Goal: Task Accomplishment & Management: Complete application form

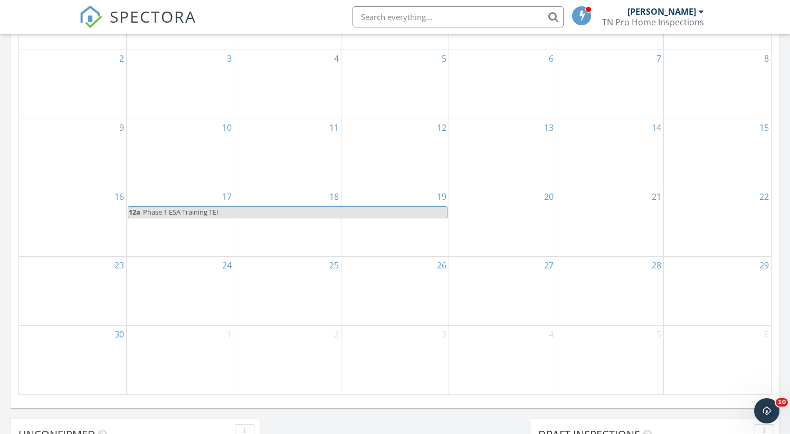
scroll to position [977, 806]
click at [88, 16] on img at bounding box center [90, 16] width 23 height 23
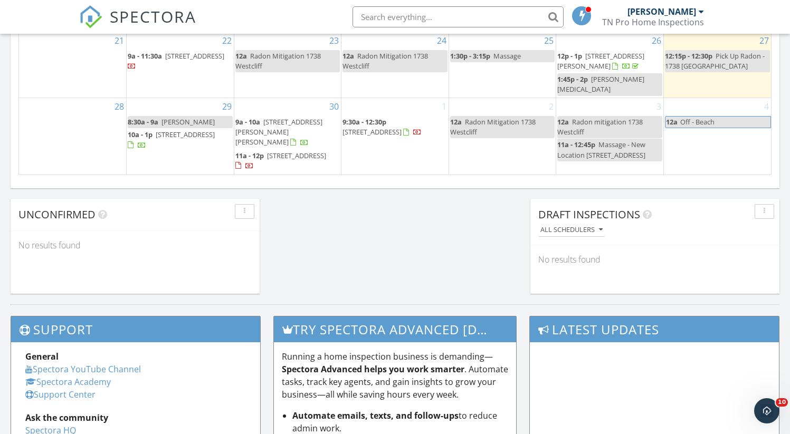
scroll to position [795, 0]
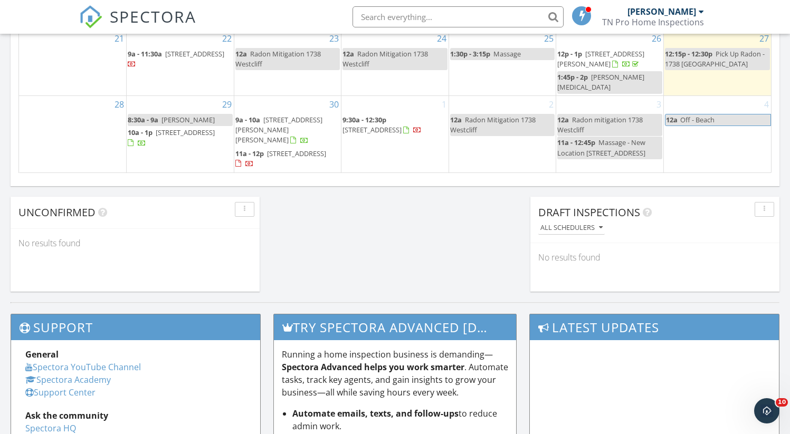
click at [186, 165] on div "29 8:30a - 9a Lindsey Tele 10a - 1p 7164 Presidential Ln, Knoxville 37931" at bounding box center [180, 134] width 107 height 76
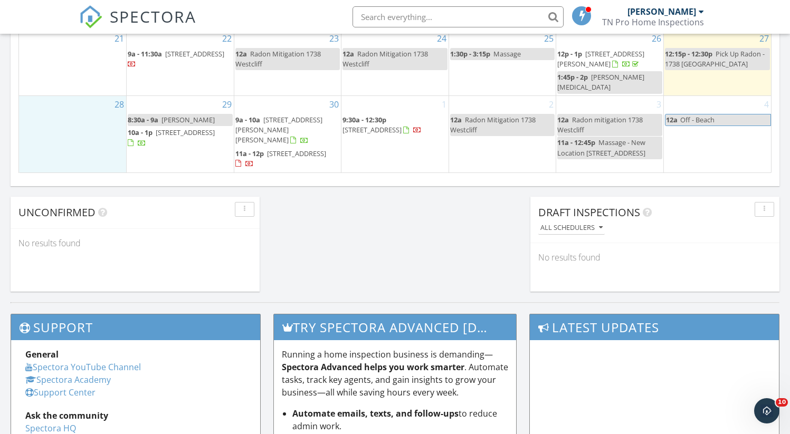
click at [125, 169] on div "28" at bounding box center [72, 134] width 107 height 76
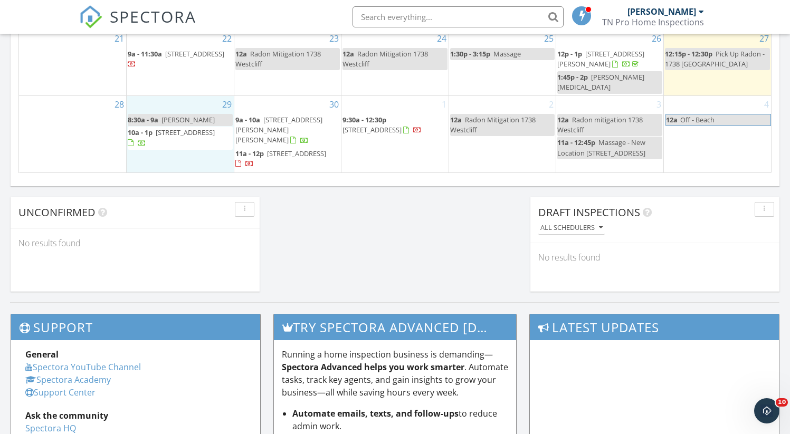
click at [188, 167] on div "29 8:30a - 9a Lindsey Tele 10a - 1p 7164 Presidential Ln, Knoxville 37931" at bounding box center [180, 134] width 107 height 76
click at [187, 162] on div "29 8:30a - 9a Lindsey Tele 10a - 1p 7164 Presidential Ln, Knoxville 37931" at bounding box center [180, 134] width 107 height 76
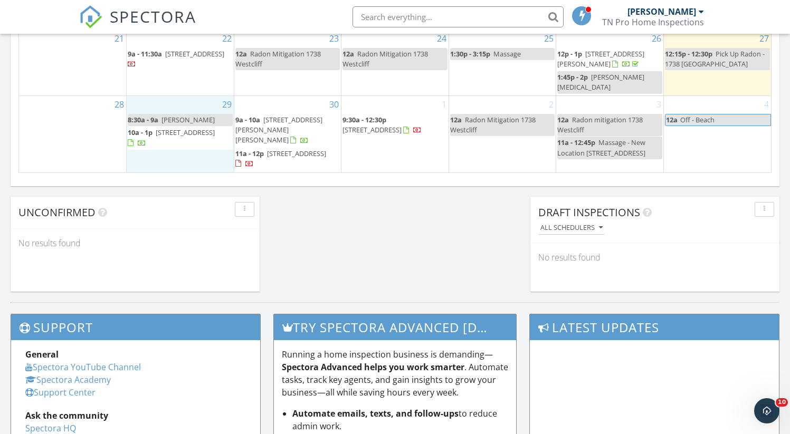
click at [182, 169] on div "29 8:30a - 9a Lindsey Tele 10a - 1p 7164 Presidential Ln, Knoxville 37931" at bounding box center [180, 134] width 107 height 76
click at [71, 141] on div "28" at bounding box center [72, 134] width 107 height 76
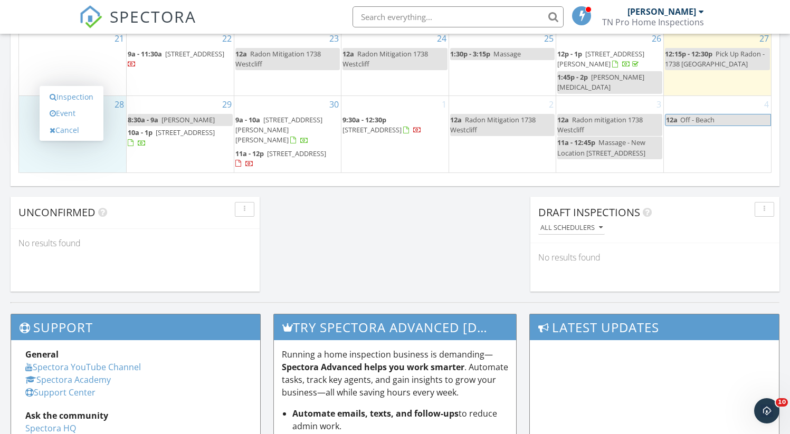
click at [78, 137] on div "28" at bounding box center [72, 134] width 107 height 76
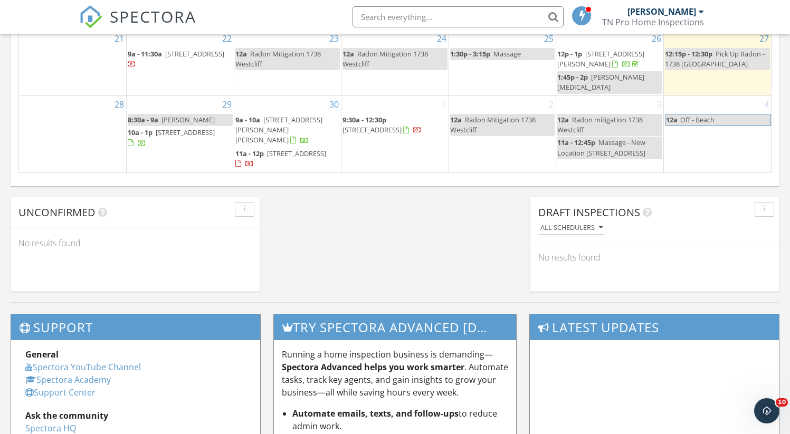
click at [180, 166] on div "29 8:30a - 9a Lindsey Tele 10a - 1p 7164 Presidential Ln, Knoxville 37931" at bounding box center [180, 134] width 107 height 76
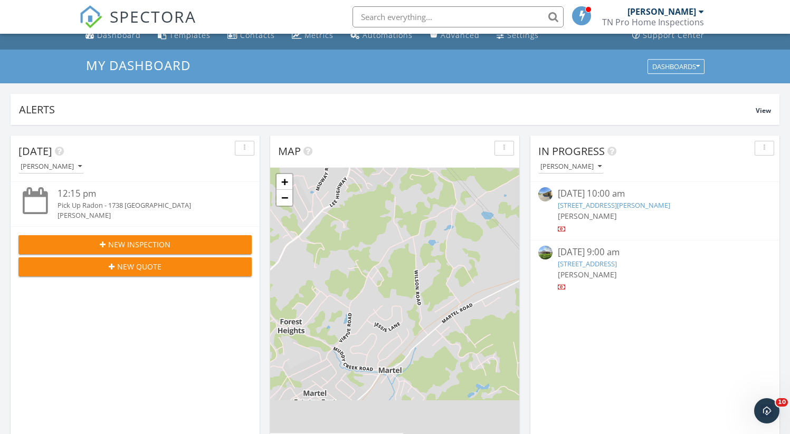
scroll to position [0, 0]
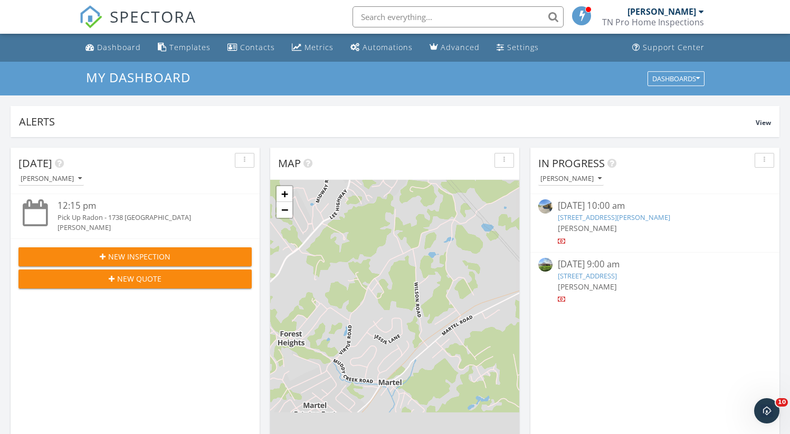
click at [141, 253] on span "New Inspection" at bounding box center [139, 256] width 62 height 11
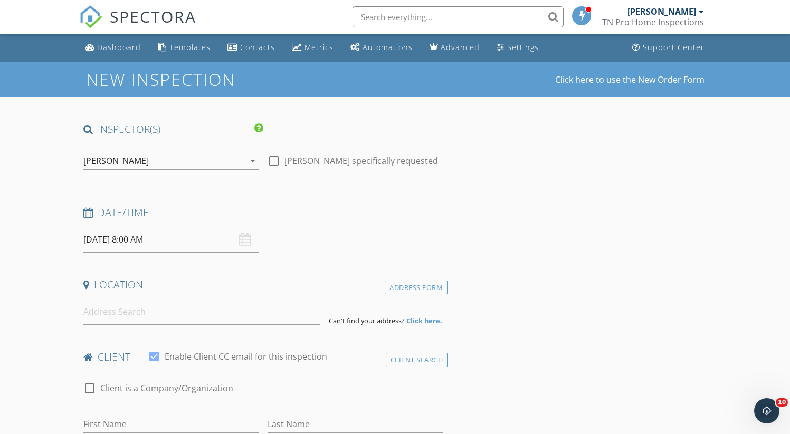
click at [110, 240] on input "09/28/2025 8:00 AM" at bounding box center [171, 240] width 176 height 26
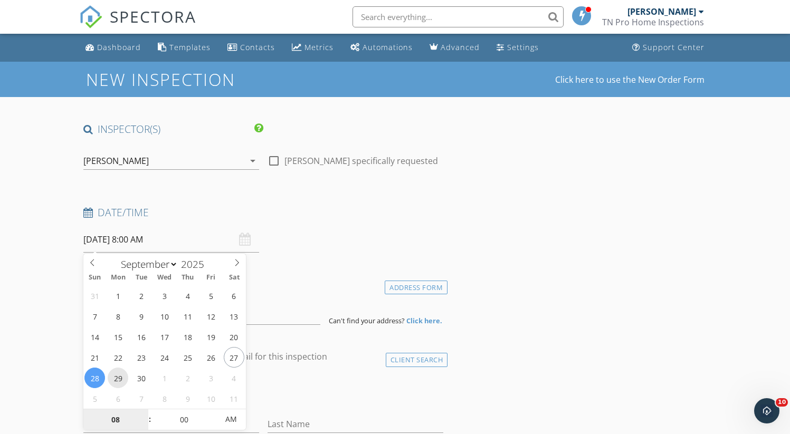
type input "09/29/2025 8:00 AM"
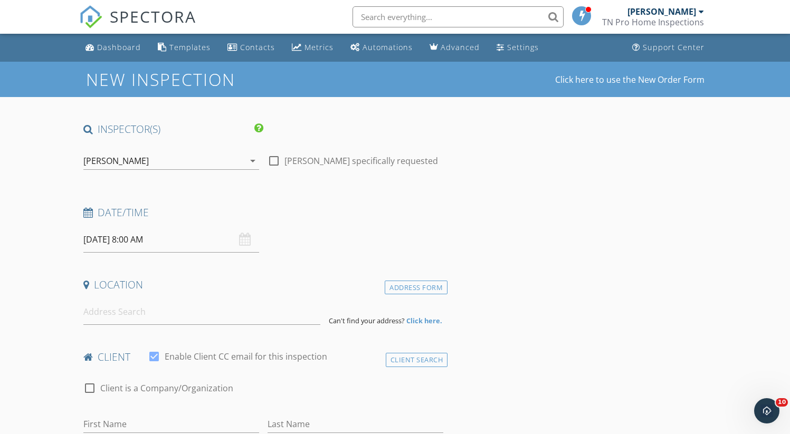
click at [124, 240] on input "09/29/2025 8:00 AM" at bounding box center [171, 240] width 176 height 26
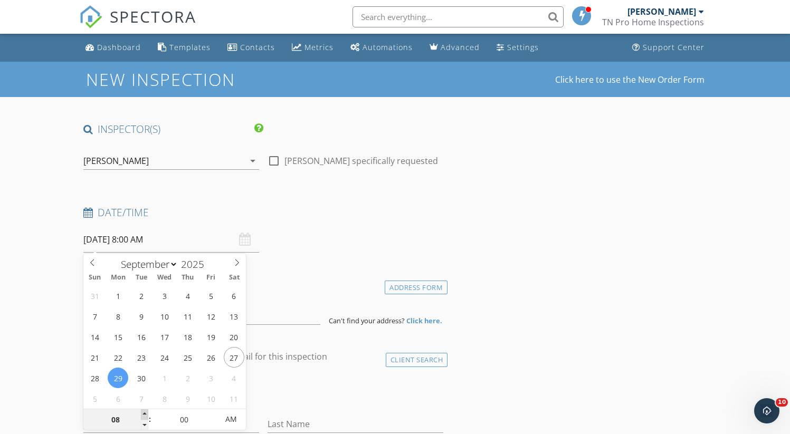
type input "09"
type input "09/29/2025 9:00 AM"
click at [143, 412] on span at bounding box center [144, 414] width 7 height 11
type input "10"
type input "09/29/2025 10:00 AM"
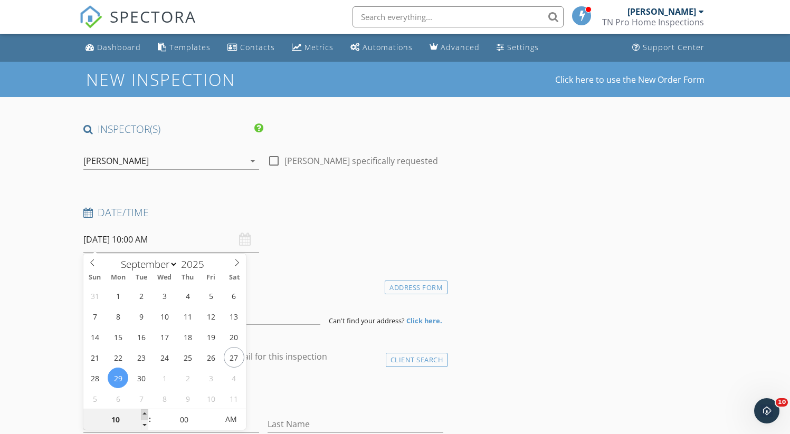
click at [143, 412] on span at bounding box center [144, 414] width 7 height 11
type input "11"
type input "09/29/2025 11:00 AM"
click at [143, 412] on span at bounding box center [144, 414] width 7 height 11
type input "12"
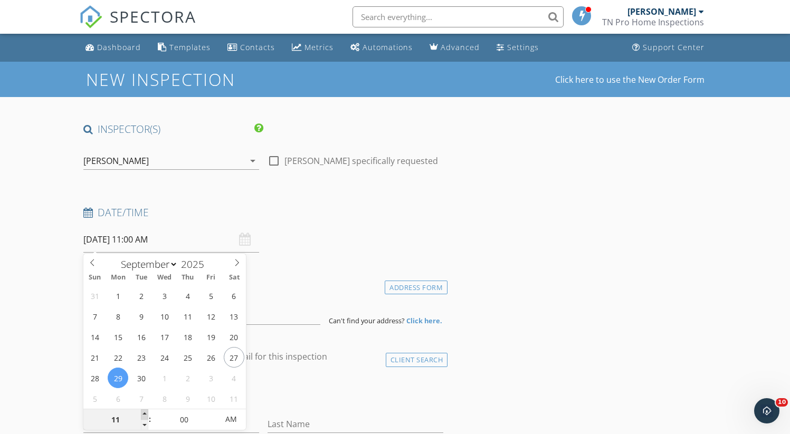
type input "09/29/2025 12:00 PM"
click at [143, 412] on span at bounding box center [144, 414] width 7 height 11
type input "01"
type input "09/29/2025 1:00 PM"
click at [143, 412] on span at bounding box center [144, 414] width 7 height 11
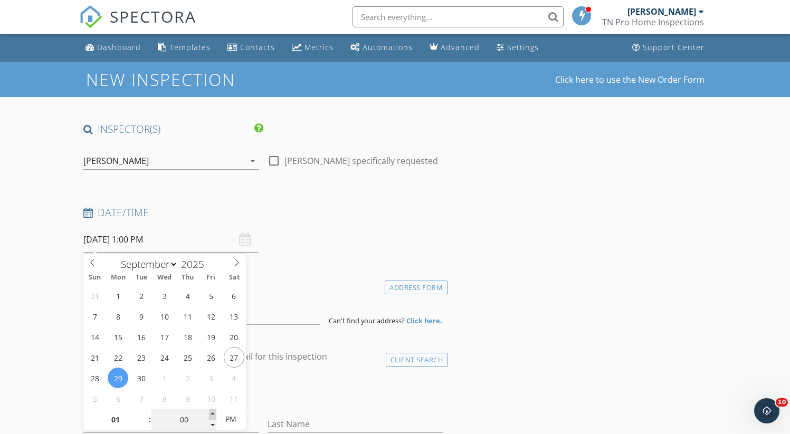
type input "05"
type input "09/29/2025 1:05 PM"
click at [214, 412] on span at bounding box center [212, 414] width 7 height 11
type input "10"
type input "09/29/2025 1:10 PM"
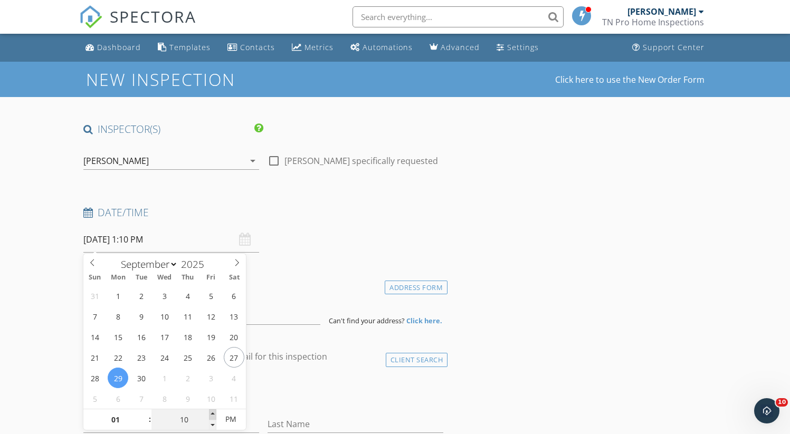
click at [214, 412] on span at bounding box center [212, 414] width 7 height 11
type input "15"
type input "09/29/2025 1:15 PM"
click at [214, 412] on span at bounding box center [212, 414] width 7 height 11
type input "20"
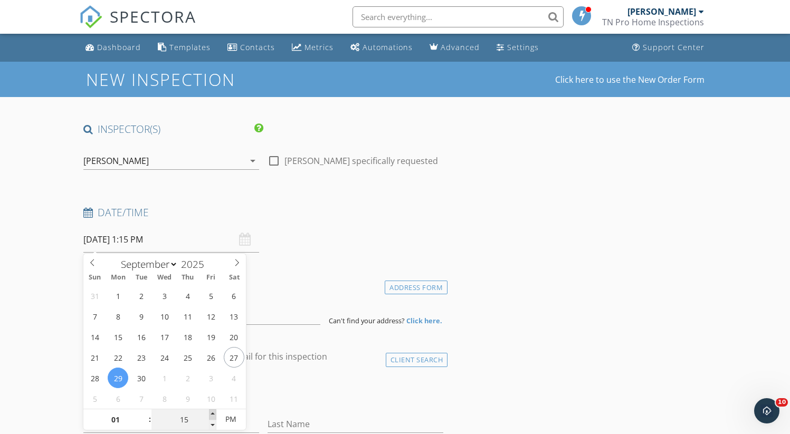
type input "09/29/2025 1:20 PM"
click at [214, 412] on span at bounding box center [212, 414] width 7 height 11
type input "25"
type input "09/29/2025 1:25 PM"
click at [214, 412] on span at bounding box center [212, 414] width 7 height 11
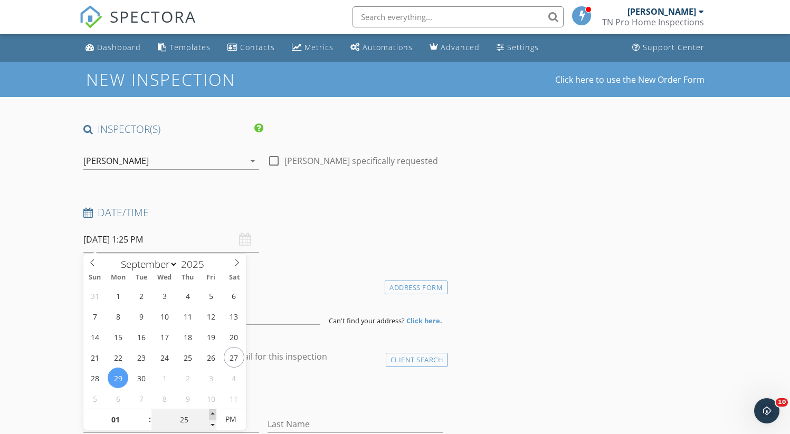
type input "30"
type input "09/29/2025 1:30 PM"
click at [214, 412] on span at bounding box center [212, 414] width 7 height 11
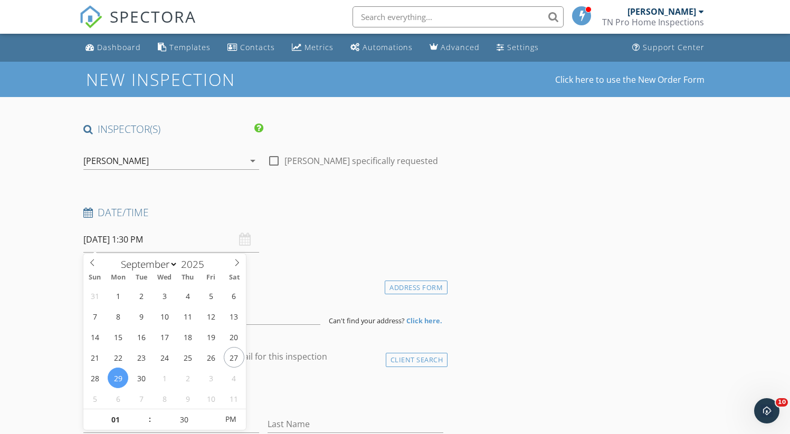
click at [92, 241] on input "09/29/2025 1:30 PM" at bounding box center [171, 240] width 176 height 26
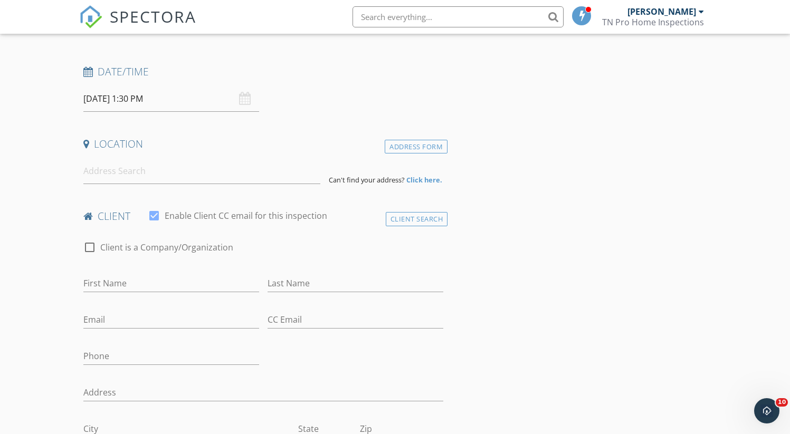
scroll to position [148, 0]
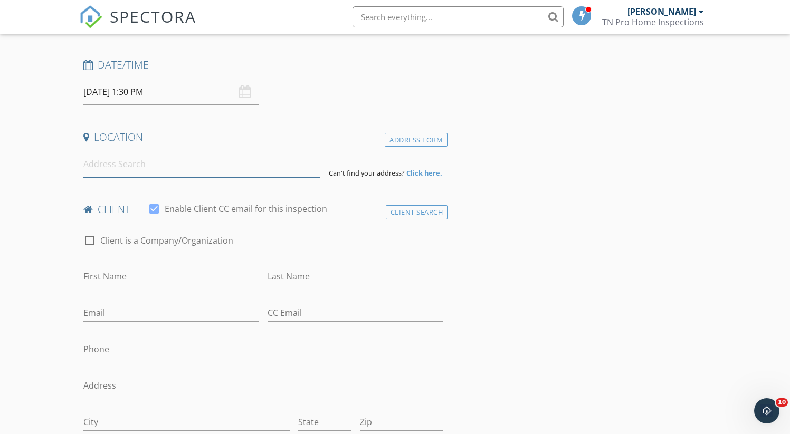
click at [94, 160] on input at bounding box center [201, 164] width 237 height 26
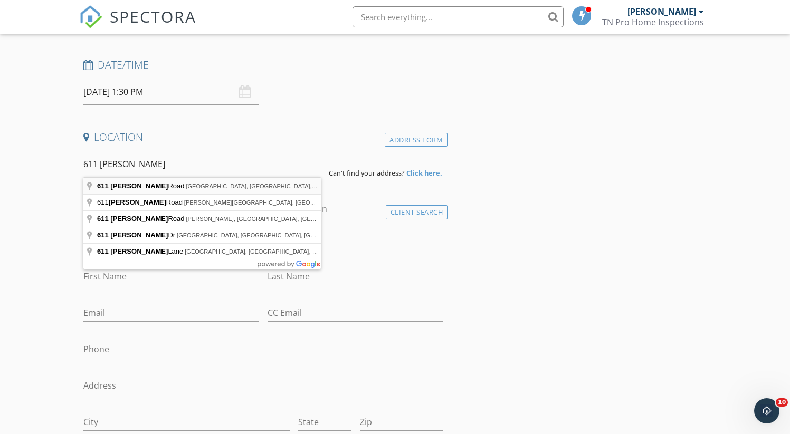
type input "611 Kesterson Road, Knoxville, TN, USA"
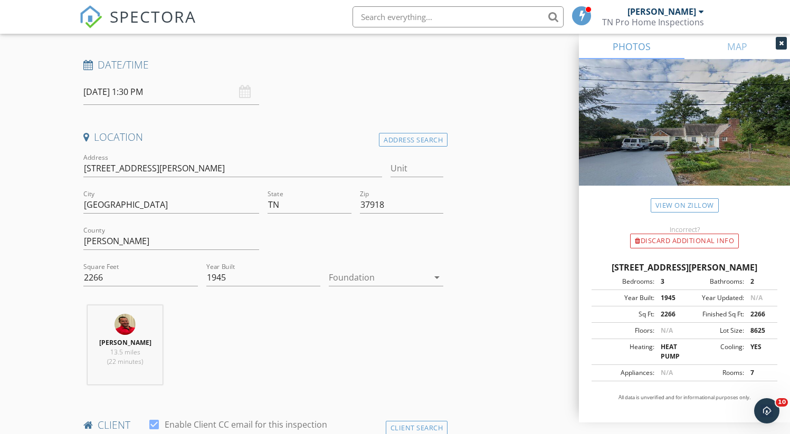
click at [780, 43] on icon at bounding box center [781, 43] width 5 height 6
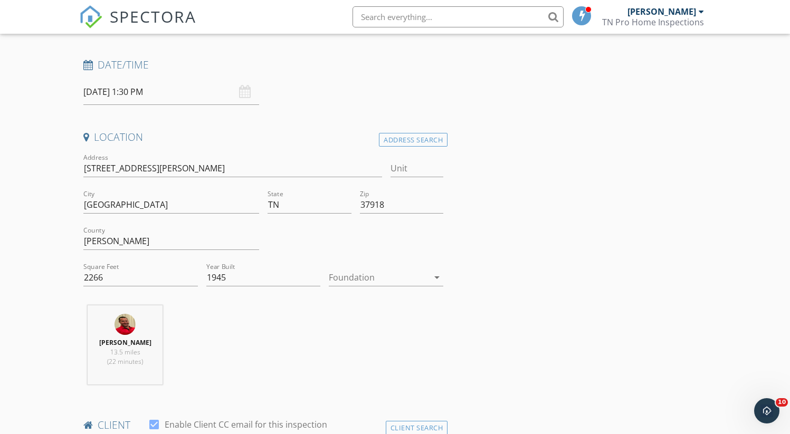
click at [437, 276] on icon "arrow_drop_down" at bounding box center [437, 277] width 13 height 13
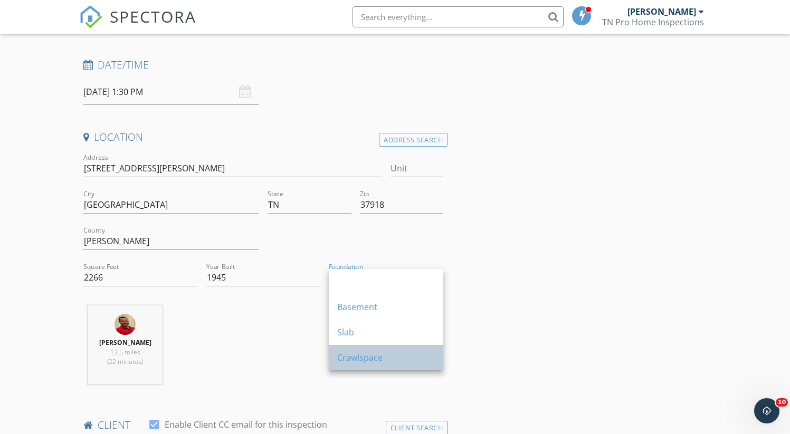
click at [372, 358] on div "Crawlspace" at bounding box center [386, 357] width 98 height 13
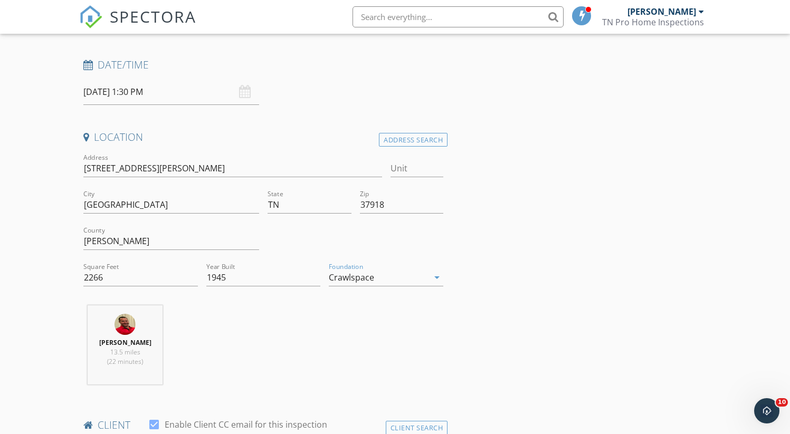
click at [205, 347] on div "George Haas 13.5 miles (22 minutes)" at bounding box center [263, 349] width 369 height 88
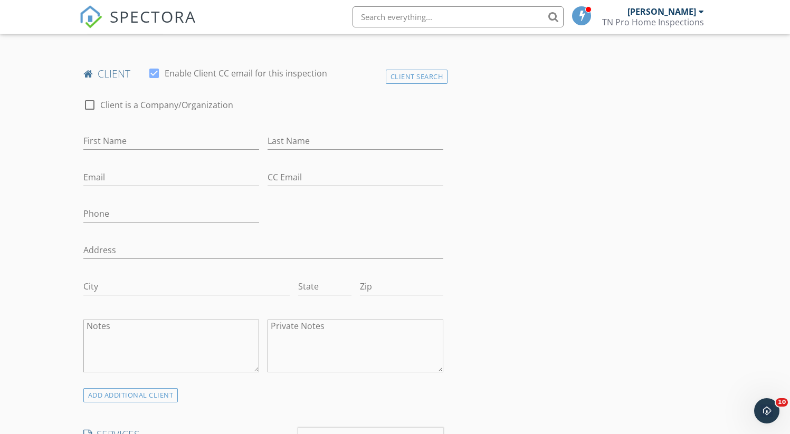
scroll to position [528, 0]
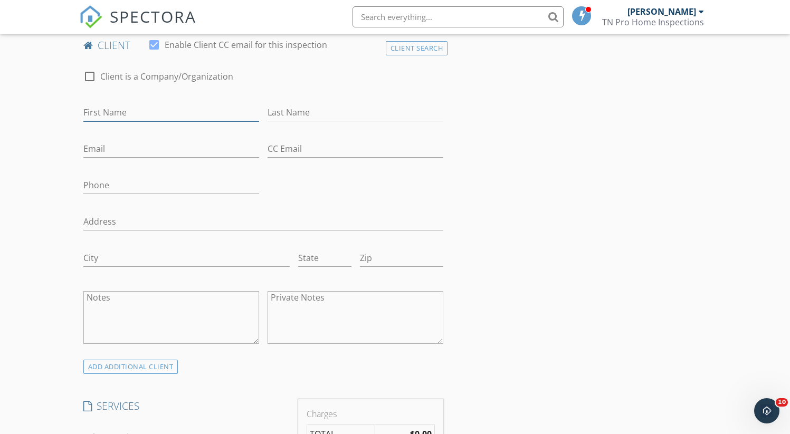
click at [132, 105] on input "First Name" at bounding box center [171, 112] width 176 height 17
type input "Dalton"
click at [297, 113] on input "Last Name" at bounding box center [355, 112] width 176 height 17
type input "Searcy"
click at [163, 141] on input "Email" at bounding box center [171, 148] width 176 height 17
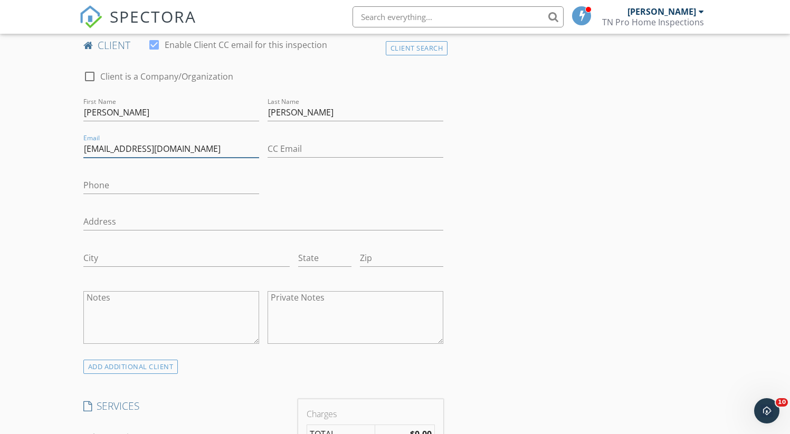
type input "dsearcy20@gmail.com"
click at [152, 184] on input "Phone" at bounding box center [171, 185] width 176 height 17
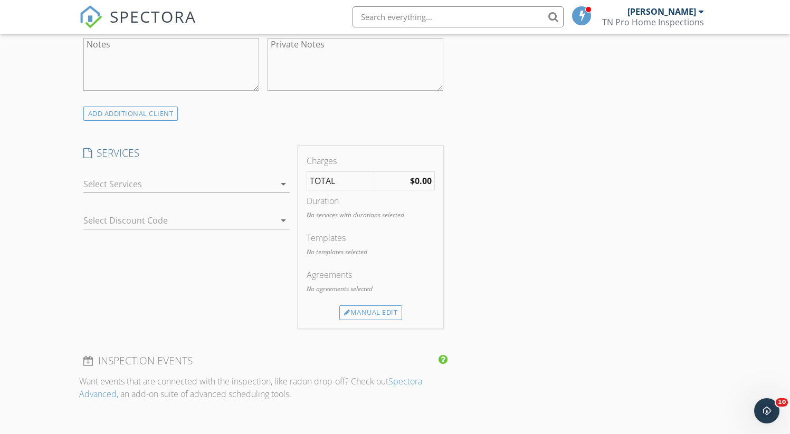
scroll to position [802, 0]
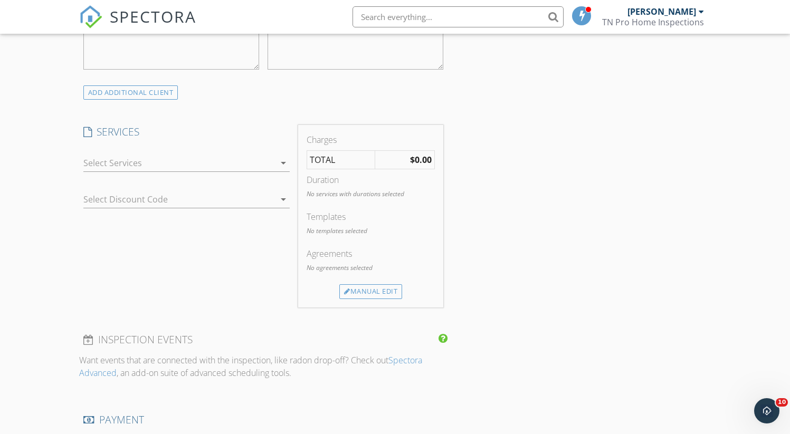
click at [102, 162] on div at bounding box center [179, 163] width 192 height 17
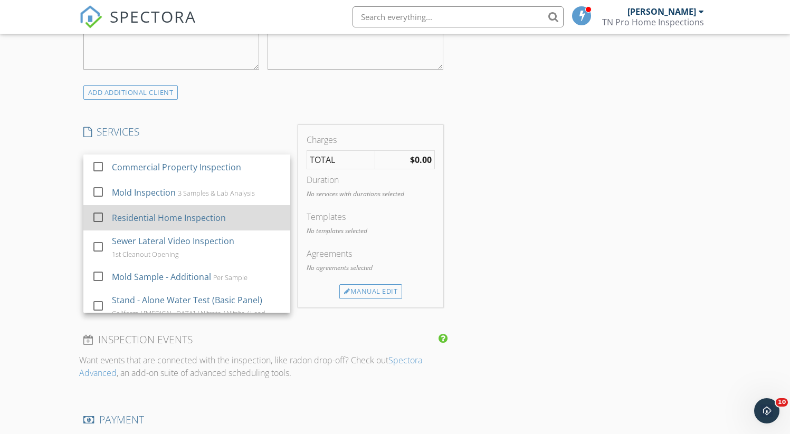
click at [99, 215] on div at bounding box center [98, 217] width 18 height 18
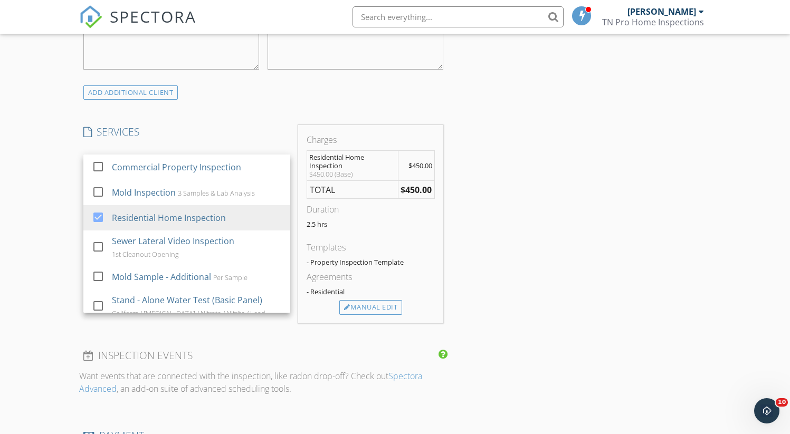
click at [59, 218] on div "New Inspection Click here to use the New Order Form INSPECTOR(S) check_box Geor…" at bounding box center [395, 189] width 790 height 1859
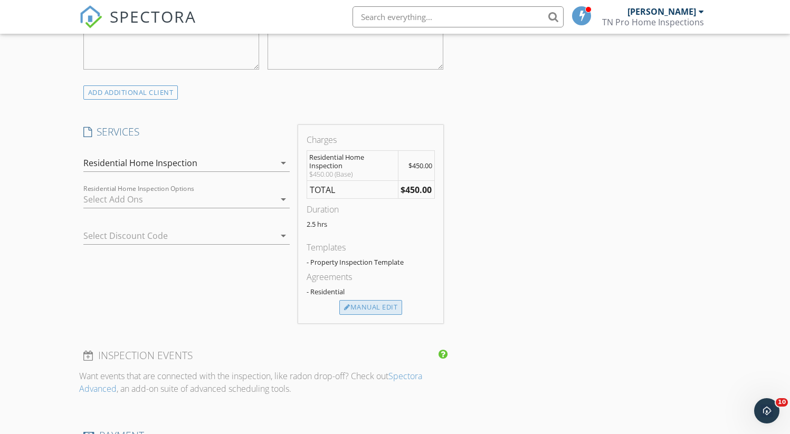
click at [381, 306] on div "Manual Edit" at bounding box center [370, 307] width 63 height 15
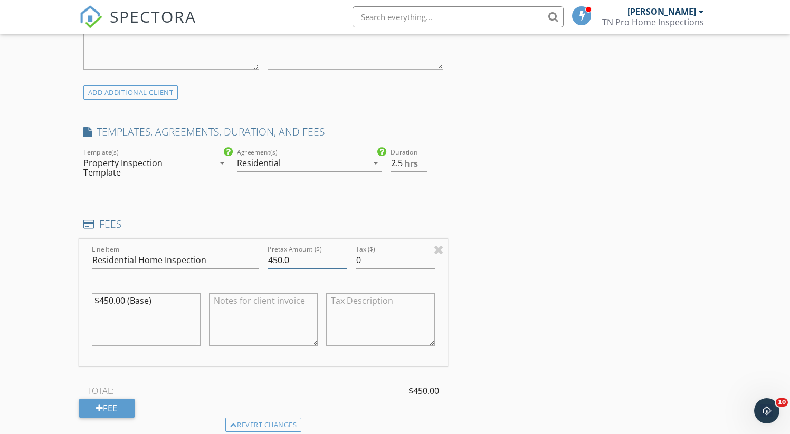
click at [297, 252] on input "450.0" at bounding box center [307, 260] width 80 height 17
type input "495"
click at [160, 293] on textarea "$450.00 (Base)" at bounding box center [146, 319] width 109 height 53
type textarea "$"
click at [142, 319] on textarea at bounding box center [146, 319] width 109 height 53
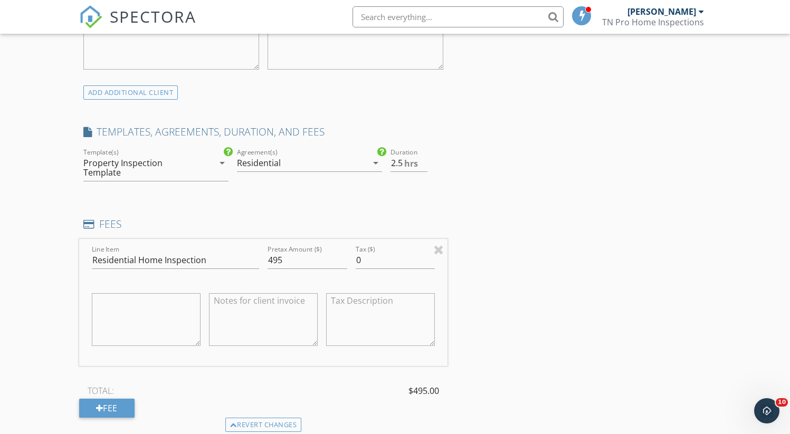
click at [135, 298] on textarea at bounding box center [146, 319] width 109 height 53
click at [253, 319] on textarea at bounding box center [263, 319] width 109 height 53
click at [495, 287] on div "INSPECTOR(S) check_box George Haas PRIMARY George Haas arrow_drop_down check_bo…" at bounding box center [395, 260] width 632 height 1881
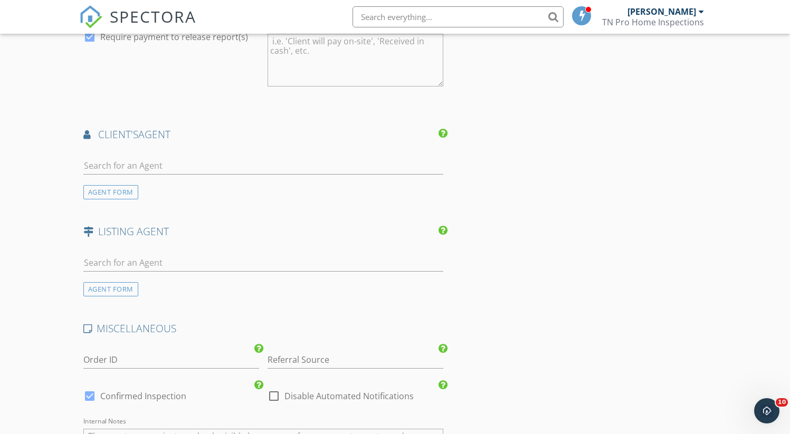
scroll to position [1351, 0]
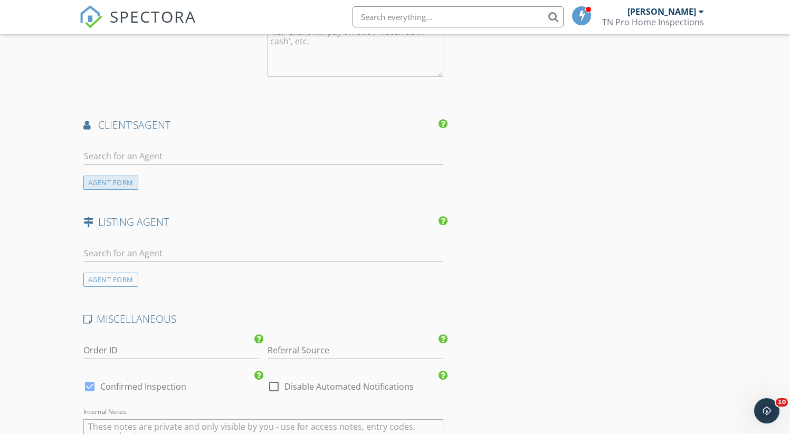
click at [112, 176] on div "AGENT FORM" at bounding box center [110, 183] width 55 height 14
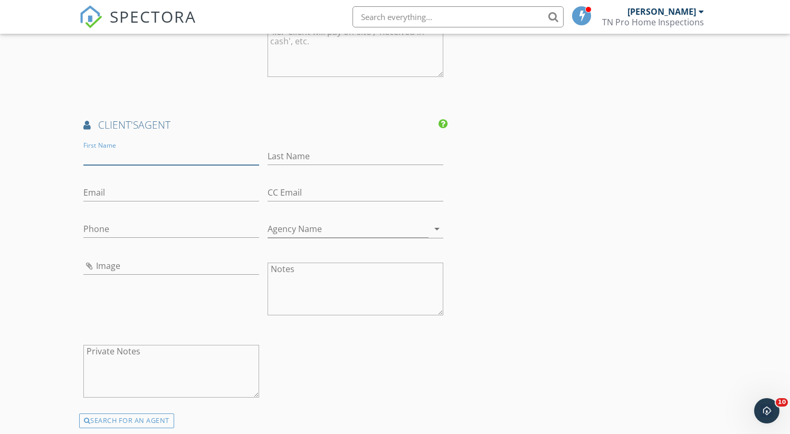
click at [111, 154] on input "First Name" at bounding box center [171, 156] width 176 height 17
type input "Andy"
click at [295, 148] on input "Last Name" at bounding box center [355, 156] width 176 height 17
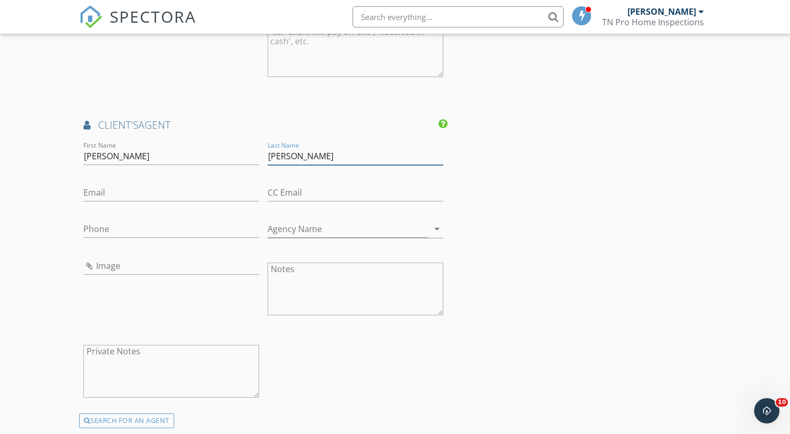
type input "Gibson"
click at [237, 178] on div "Email" at bounding box center [171, 195] width 176 height 34
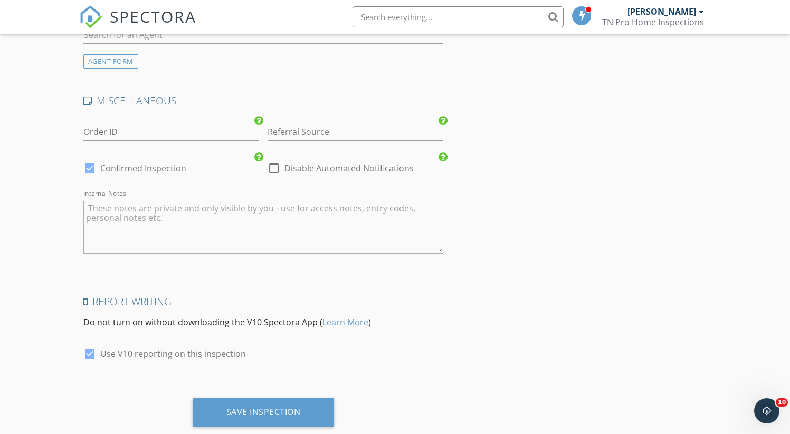
scroll to position [1823, 0]
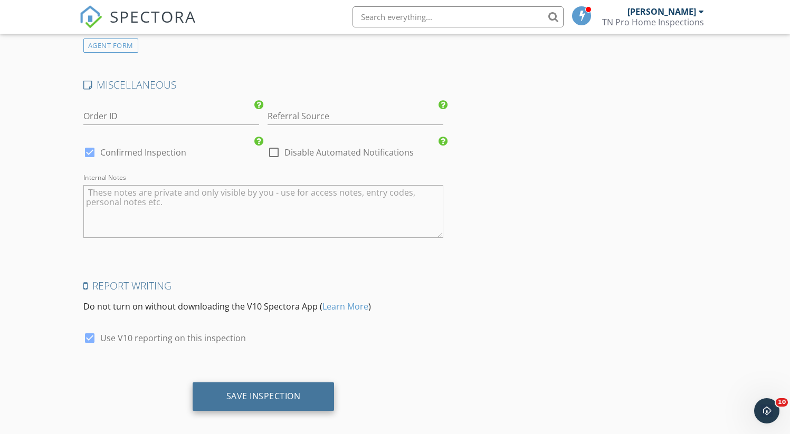
click at [251, 395] on div "Save Inspection" at bounding box center [264, 396] width 142 height 28
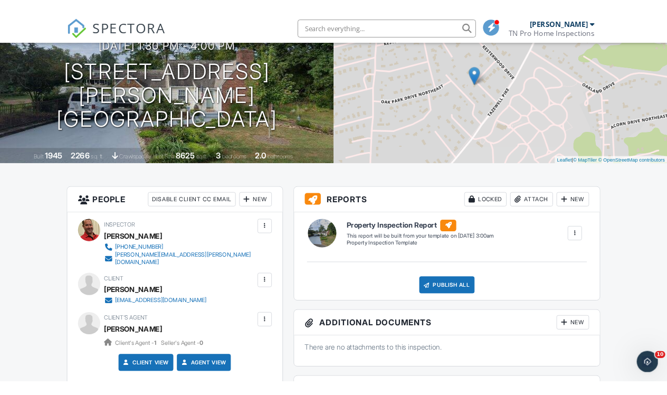
scroll to position [116, 0]
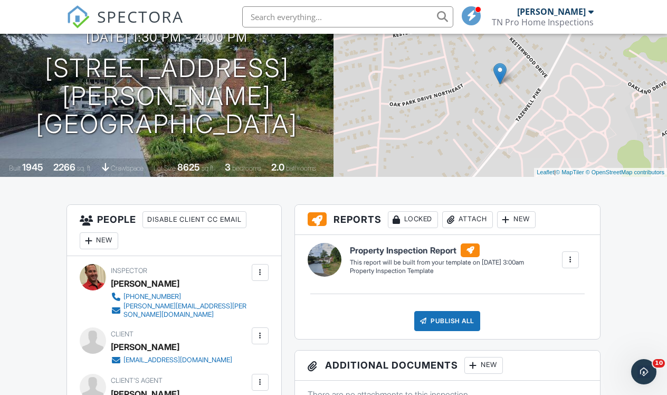
click at [81, 12] on img at bounding box center [77, 16] width 23 height 23
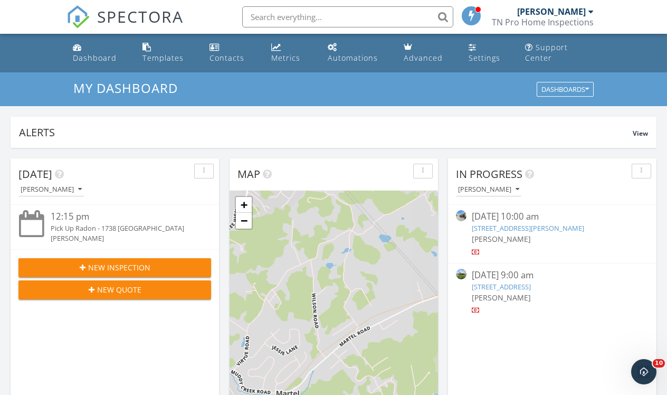
click at [503, 283] on link "[STREET_ADDRESS]" at bounding box center [501, 286] width 59 height 9
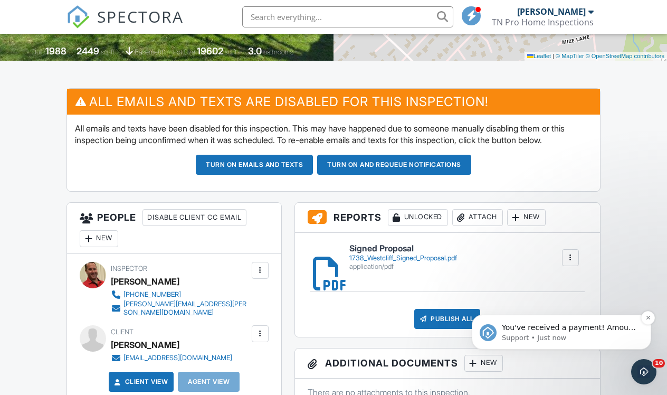
click at [506, 328] on span "You've received a payment! Amount $495.00 Fee $16.49 Net $478.51 Transaction # …" at bounding box center [569, 390] width 134 height 135
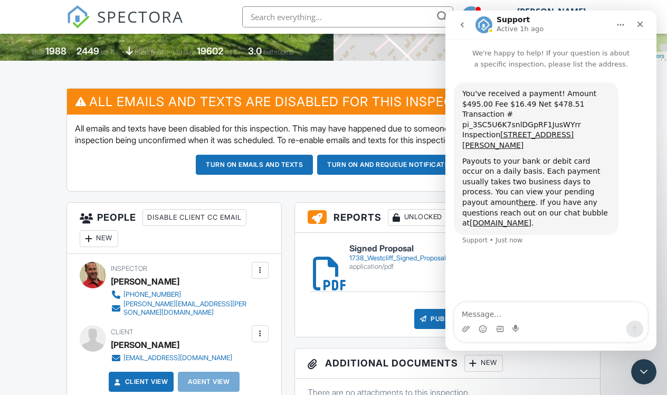
click at [532, 145] on div "You've received a payment! Amount $495.00 Fee $16.49 Net $478.51 Transaction # …" at bounding box center [536, 120] width 148 height 62
click at [643, 23] on icon "Close" at bounding box center [640, 24] width 8 height 8
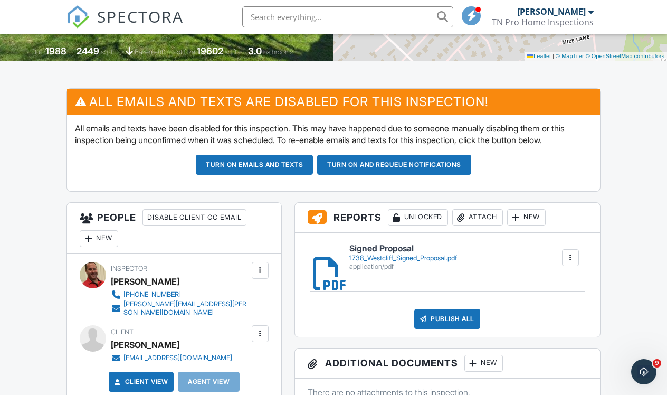
click at [484, 223] on div "Attach" at bounding box center [477, 217] width 51 height 17
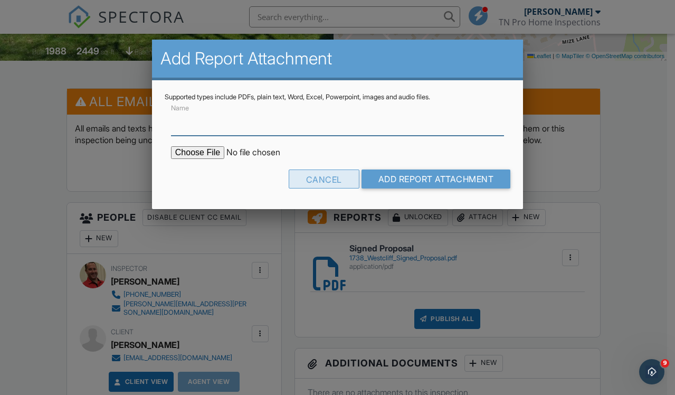
type input "Radon Report"
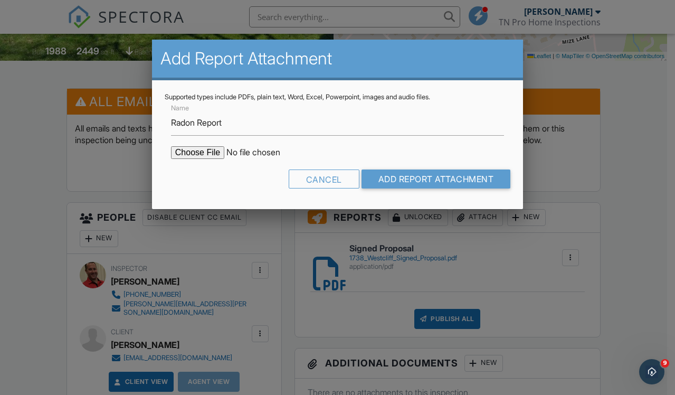
click at [206, 154] on input "file" at bounding box center [260, 152] width 179 height 13
type input "C:\fakepath\Initial_1 Suction Pit_Post Mitigation_1738 Westcliff.pdf"
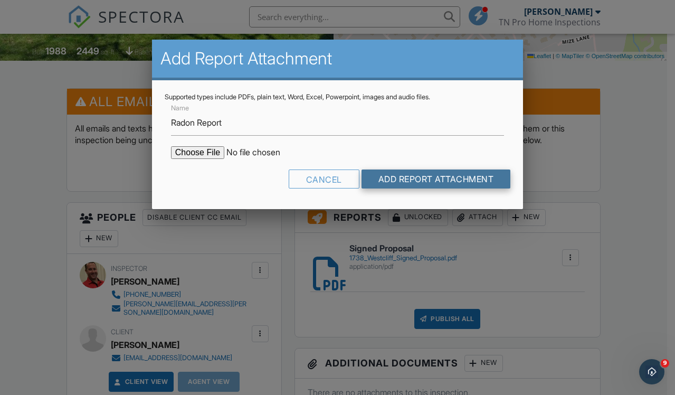
click at [429, 177] on input "Add Report Attachment" at bounding box center [435, 178] width 149 height 19
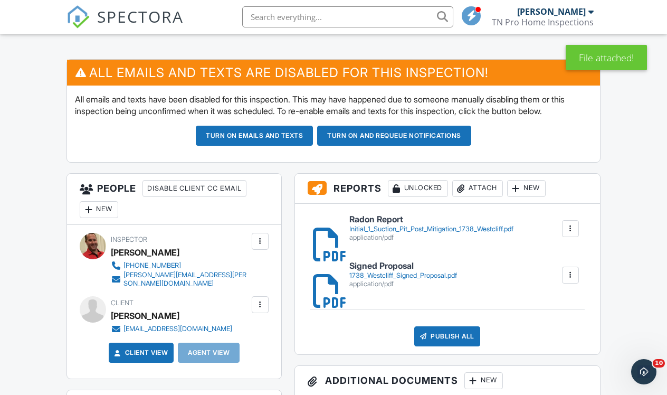
scroll to position [302, 0]
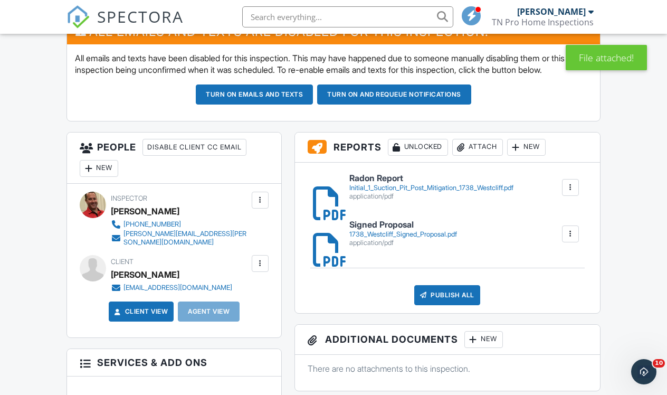
click at [324, 166] on div "Radon Report Initial_1_Suction_Pit_Post_Mitigation_1738_Westcliff.pdf applicati…" at bounding box center [447, 237] width 305 height 150
click at [537, 211] on div "Radon Report Initial_1_Suction_Pit_Post_Mitigation_1738_Westcliff.pdf applicati…" at bounding box center [447, 237] width 305 height 150
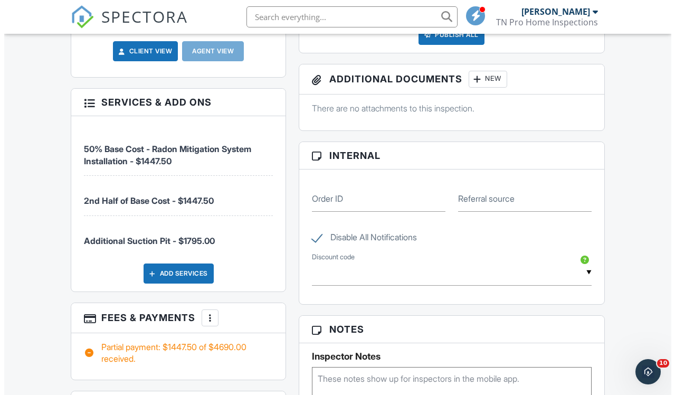
scroll to position [565, 0]
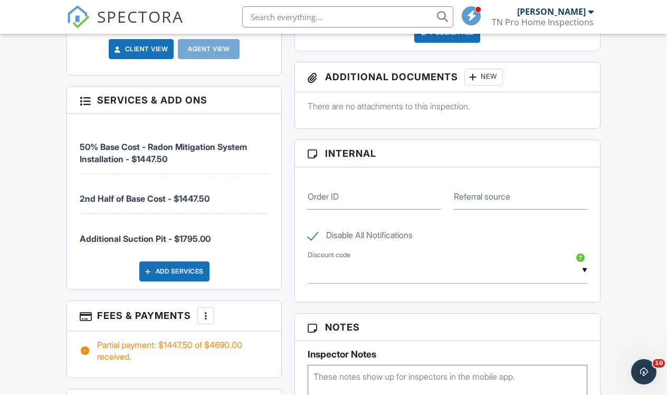
click at [246, 293] on div "People Disable Client CC Email New Client Client's Agent Listing Agent Add Anot…" at bounding box center [173, 168] width 227 height 597
click at [37, 247] on div "Dashboard Templates Contacts Metrics Automations Advanced Settings Support Cent…" at bounding box center [333, 246] width 667 height 1555
click at [173, 271] on div "Add Services" at bounding box center [174, 271] width 70 height 20
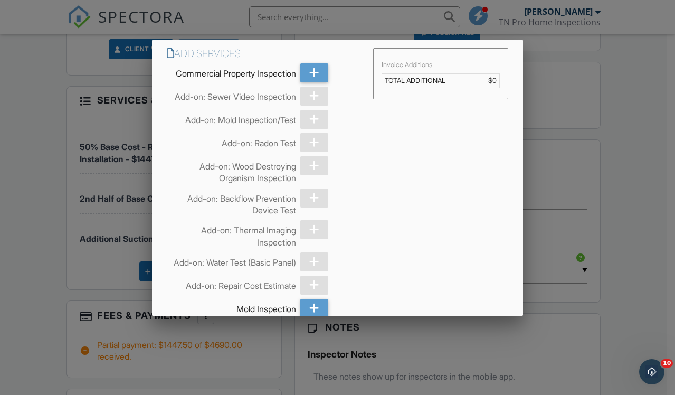
click at [79, 266] on div at bounding box center [337, 193] width 675 height 493
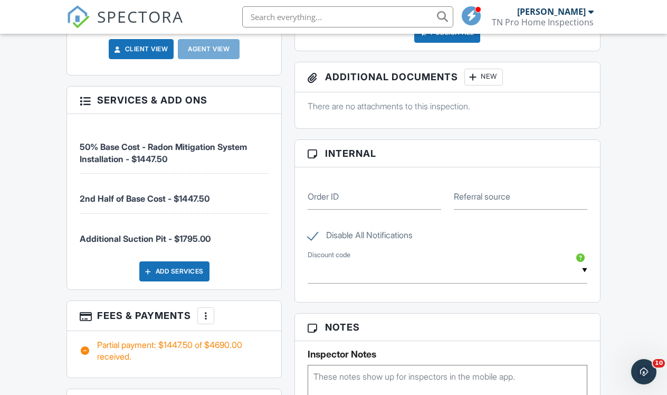
click at [205, 313] on div at bounding box center [205, 315] width 11 height 11
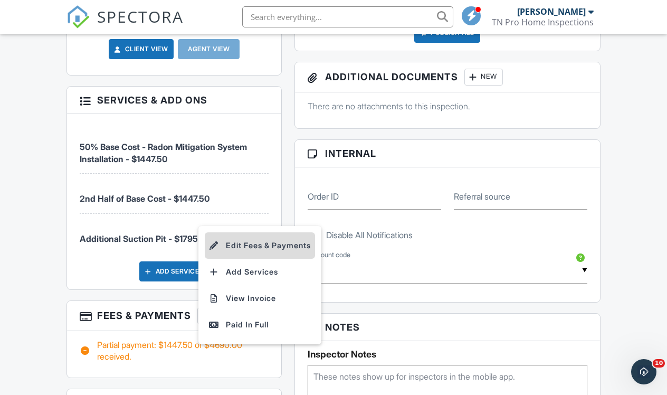
click at [248, 246] on li "Edit Fees & Payments" at bounding box center [260, 245] width 110 height 26
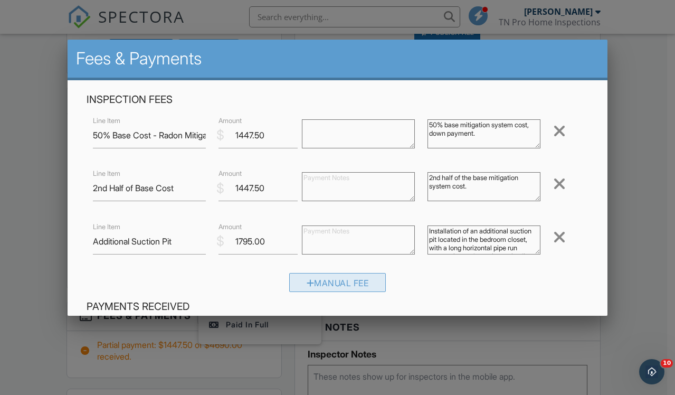
click at [340, 283] on div "Manual Fee" at bounding box center [337, 282] width 97 height 19
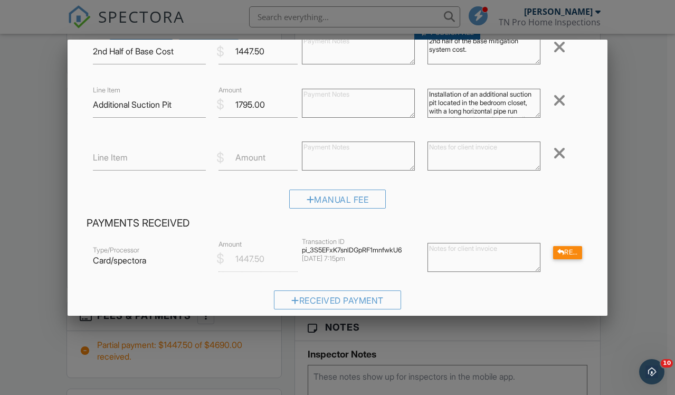
scroll to position [145, 0]
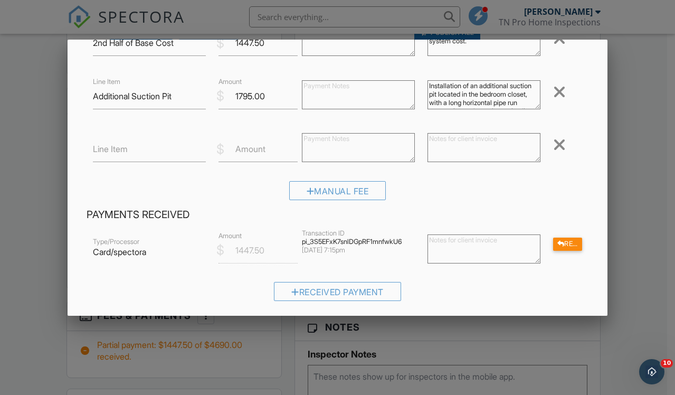
click at [95, 153] on label "Line Item" at bounding box center [110, 149] width 35 height 12
click at [95, 153] on input "Line Item" at bounding box center [149, 149] width 113 height 26
type input "D"
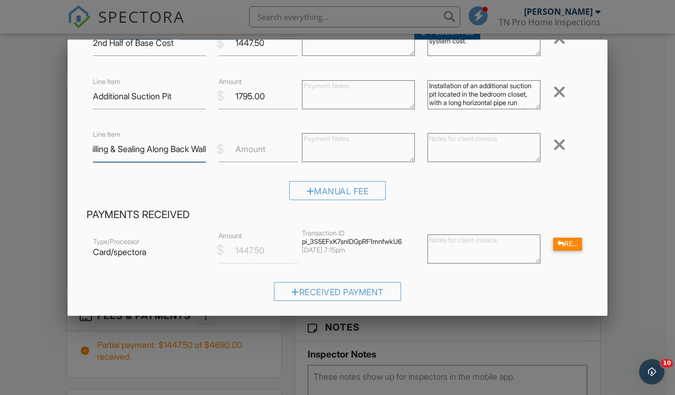
type input "Additional Drilling & Sealing Along Back Wall"
click at [432, 143] on textarea at bounding box center [483, 147] width 113 height 29
click at [506, 158] on textarea "To access the floor/wall gap along the back wall, baseboards will be removed an…" at bounding box center [483, 147] width 113 height 29
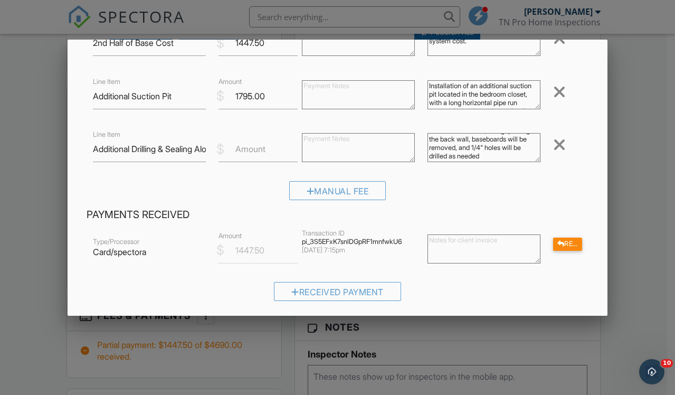
click at [460, 157] on textarea "To access the floor/wall gap along the back wall, baseboards will be removed, a…" at bounding box center [483, 147] width 113 height 29
click at [480, 167] on div "To access the floor/wall gap along the back wall, baseboards will be removed, a…" at bounding box center [484, 149] width 126 height 42
click at [481, 158] on textarea "To access the floor/wall gap along the back wall, baseboards will be removed, a…" at bounding box center [483, 147] width 113 height 29
click at [473, 173] on div "Inspection Fees Line Item 50% Base Cost - Radon Mitigation System Installation …" at bounding box center [337, 78] width 514 height 260
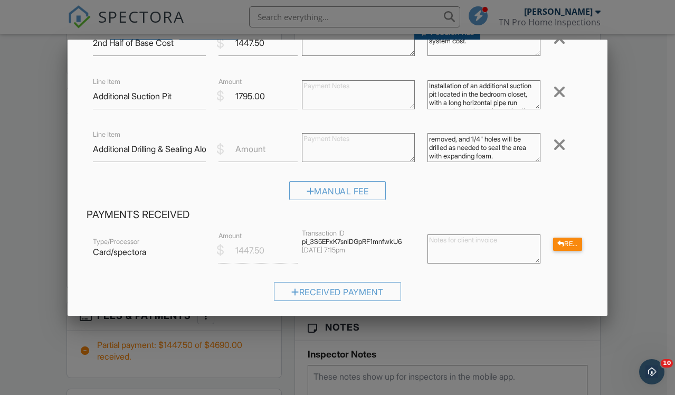
click at [486, 159] on textarea "To access the floor/wall gap along the back wall, baseboards will be removed, a…" at bounding box center [483, 147] width 113 height 29
click at [514, 148] on textarea "To access the floor/wall gap along the back wall, baseboards will be removed, a…" at bounding box center [483, 147] width 113 height 29
click at [450, 159] on textarea "To access the floor/wall gap along the back wall, baseboards will be removed an…" at bounding box center [483, 147] width 113 height 29
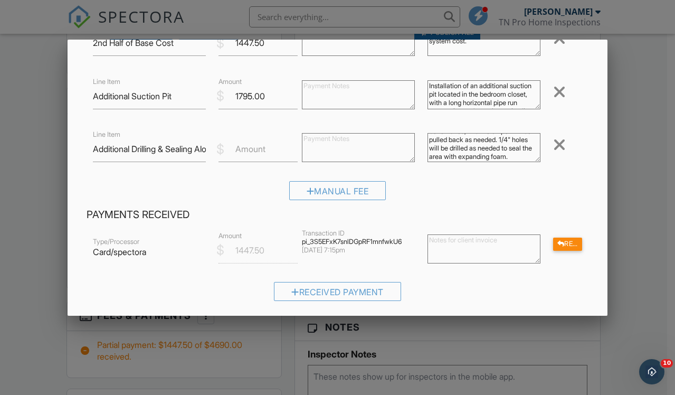
scroll to position [31, 0]
click at [454, 149] on textarea "We will access the floor/wall gap along the back wall. Baseboards will be remov…" at bounding box center [483, 147] width 113 height 29
click at [500, 156] on textarea "We will access the floor/wall gap along the back wall. Baseboards will be remov…" at bounding box center [483, 147] width 113 height 29
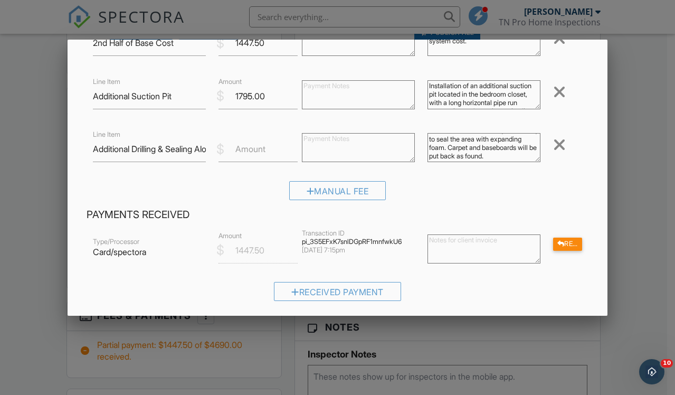
click at [511, 158] on textarea "We will access the floor/wall gap along the back wall. Baseboards will be remov…" at bounding box center [483, 147] width 113 height 29
type textarea "We will access the floor/wall gap along the back wall. Baseboards will be remov…"
click at [496, 176] on div "Inspection Fees Line Item 50% Base Cost - Radon Mitigation System Installation …" at bounding box center [337, 78] width 514 height 260
click at [479, 171] on div "Inspection Fees Line Item 50% Base Cost - Radon Mitigation System Installation …" at bounding box center [337, 78] width 514 height 260
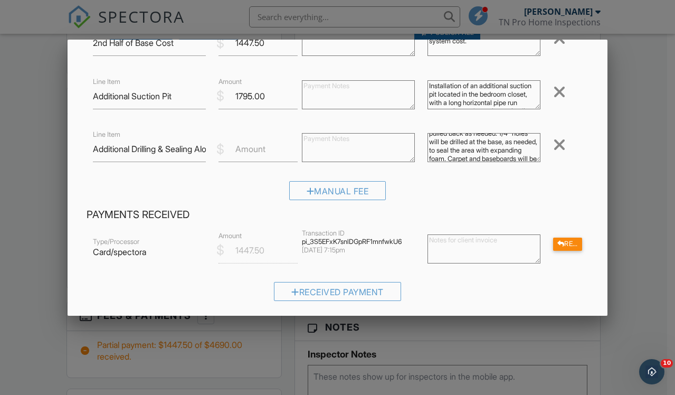
click at [476, 168] on div "We will access the floor/wall gap along the back wall. Baseboards will be remov…" at bounding box center [484, 149] width 126 height 42
click at [478, 166] on div "We will access the floor/wall gap along the back wall. Baseboards will be remov…" at bounding box center [484, 149] width 126 height 42
click at [481, 165] on div "We will access the floor/wall gap along the back wall. Baseboards will be remov…" at bounding box center [484, 149] width 126 height 42
click at [486, 168] on div "We will access the floor/wall gap along the back wall. Baseboards will be remov…" at bounding box center [484, 149] width 126 height 42
click at [485, 167] on div "We will access the floor/wall gap along the back wall. Baseboards will be remov…" at bounding box center [484, 149] width 126 height 42
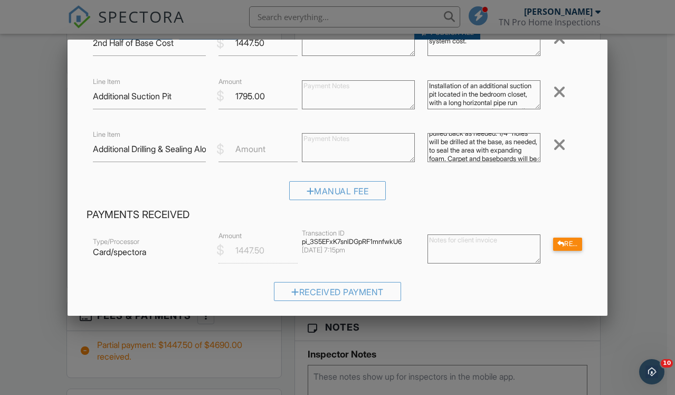
click at [485, 167] on div "We will access the floor/wall gap along the back wall. Baseboards will be remov…" at bounding box center [484, 149] width 126 height 42
click at [469, 166] on div "We will access the floor/wall gap along the back wall. Baseboards will be remov…" at bounding box center [484, 149] width 126 height 42
click at [475, 164] on div "We will access the floor/wall gap along the back wall. Baseboards will be remov…" at bounding box center [484, 149] width 126 height 42
click at [479, 164] on div "We will access the floor/wall gap along the back wall. Baseboards will be remov…" at bounding box center [484, 149] width 126 height 42
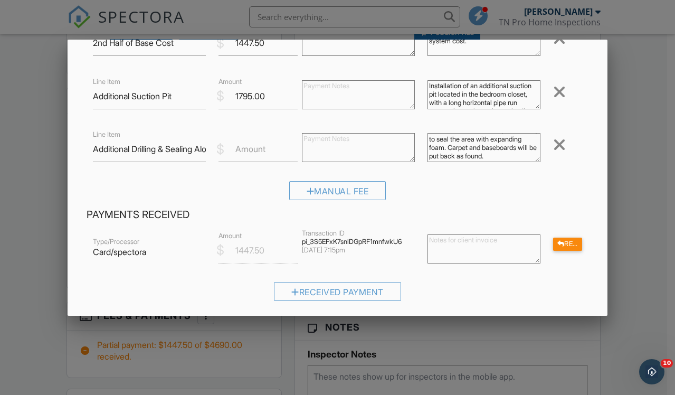
click at [476, 164] on div "We will access the floor/wall gap along the back wall. Baseboards will be remov…" at bounding box center [484, 149] width 126 height 42
click at [477, 164] on div "We will access the floor/wall gap along the back wall. Baseboards will be remov…" at bounding box center [484, 149] width 126 height 42
click at [474, 164] on div "We will access the floor/wall gap along the back wall. Baseboards will be remov…" at bounding box center [484, 149] width 126 height 42
click at [471, 165] on div "We will access the floor/wall gap along the back wall. Baseboards will be remov…" at bounding box center [484, 149] width 126 height 42
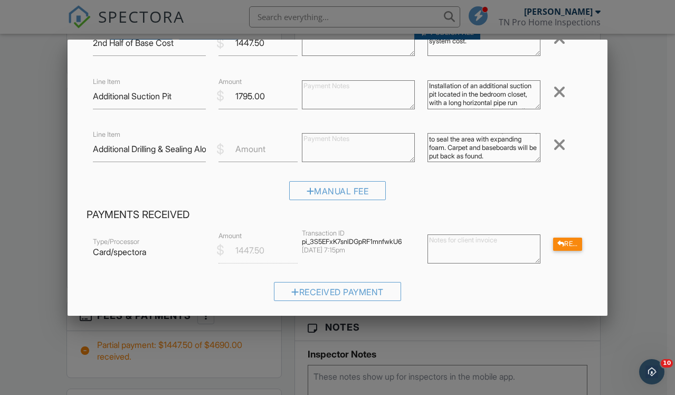
click at [476, 165] on div "We will access the floor/wall gap along the back wall. Baseboards will be remov…" at bounding box center [484, 149] width 126 height 42
click at [473, 165] on div "We will access the floor/wall gap along the back wall. Baseboards will be remov…" at bounding box center [484, 149] width 126 height 42
click at [475, 166] on div "We will access the floor/wall gap along the back wall. Baseboards will be remov…" at bounding box center [484, 149] width 126 height 42
click at [472, 169] on div "We will access the floor/wall gap along the back wall. Baseboards will be remov…" at bounding box center [484, 149] width 126 height 42
click at [348, 167] on div at bounding box center [358, 149] width 126 height 42
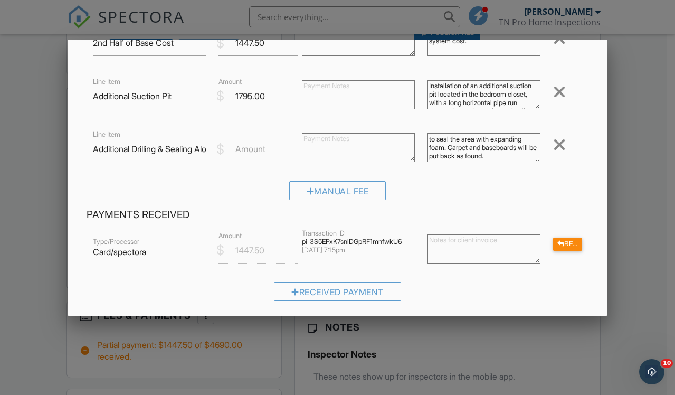
click at [246, 170] on div "Line Item Additional Drilling & Sealing Along Back Wall $ Amount We will access…" at bounding box center [338, 149] width 502 height 42
click at [139, 168] on div "Line Item Additional Drilling & Sealing Along Back Wall $ Amount We will access…" at bounding box center [338, 149] width 502 height 42
click at [147, 171] on div "Inspection Fees Line Item 50% Base Cost - Radon Mitigation System Installation …" at bounding box center [337, 78] width 514 height 260
click at [467, 182] on div "Manual Fee" at bounding box center [338, 194] width 502 height 27
click at [476, 156] on textarea "We will access the floor/wall gap along the back wall. Baseboards will be remov…" at bounding box center [483, 147] width 113 height 29
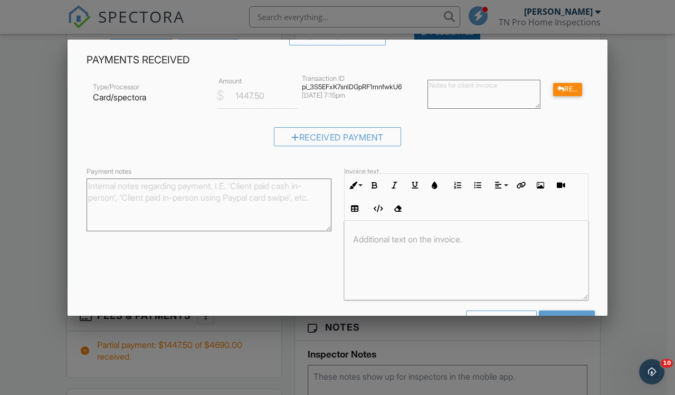
scroll to position [335, 0]
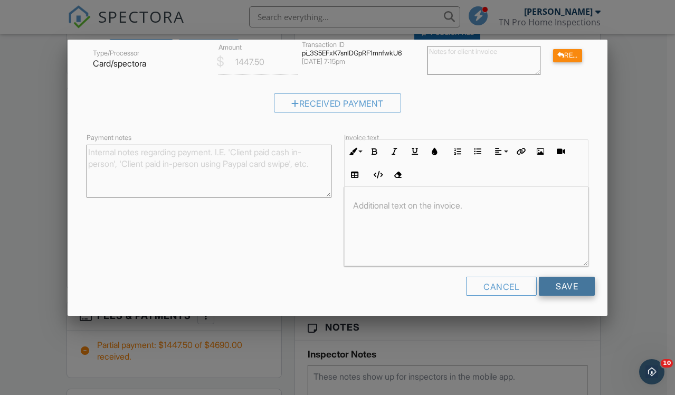
click at [565, 285] on input "Save" at bounding box center [567, 285] width 56 height 19
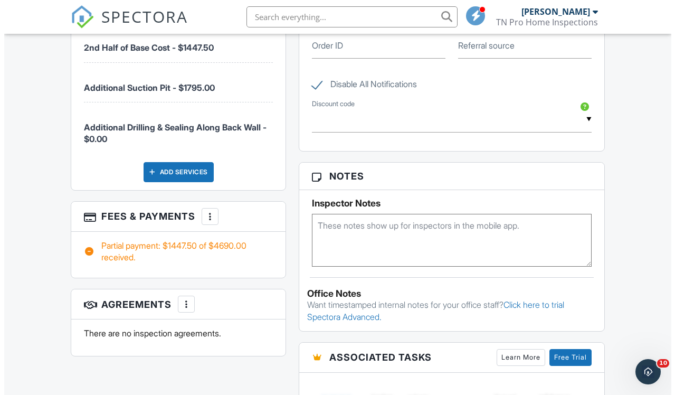
scroll to position [729, 0]
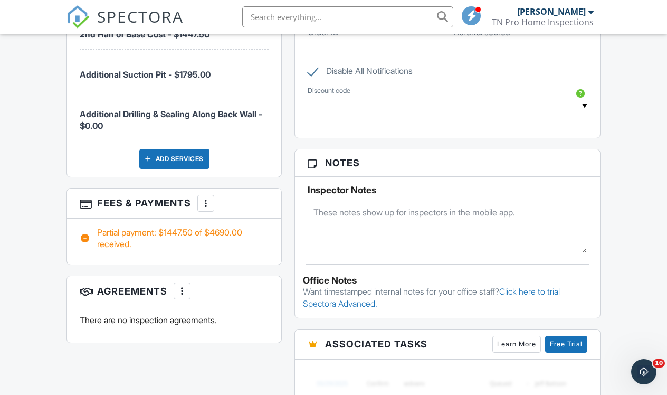
click at [207, 204] on div at bounding box center [205, 203] width 11 height 11
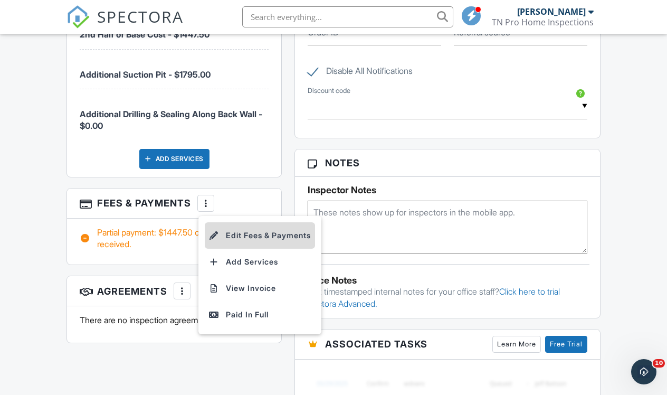
click at [255, 235] on li "Edit Fees & Payments" at bounding box center [260, 235] width 110 height 26
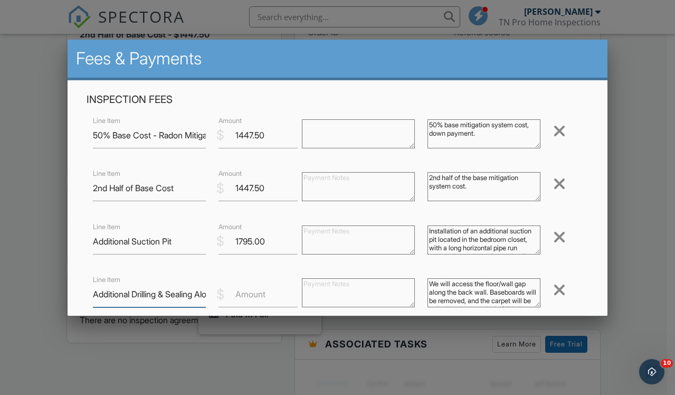
click at [200, 298] on input "Additional Drilling & Sealing Along Back Wall" at bounding box center [149, 294] width 113 height 26
click at [93, 295] on input "Create Access & Seal Along Back Wall" at bounding box center [149, 294] width 113 height 26
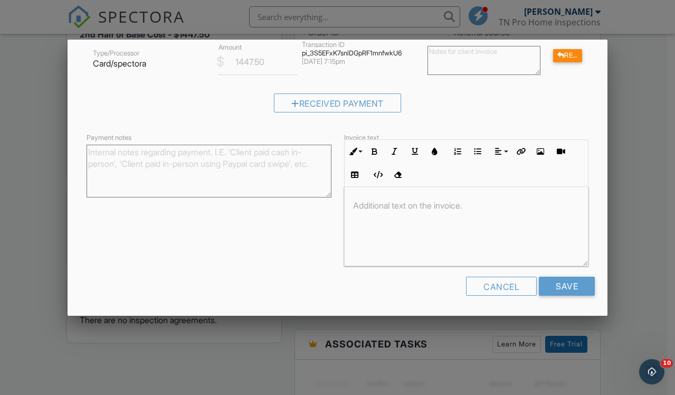
drag, startPoint x: 93, startPoint y: 295, endPoint x: 180, endPoint y: 378, distance: 119.8
click at [180, 378] on body "SPECTORA George Haas TN Pro Home Inspections Role: Inspector Change Role Dashbo…" at bounding box center [333, 65] width 667 height 1589
type input "Create Access & Seal Along Back Wall"
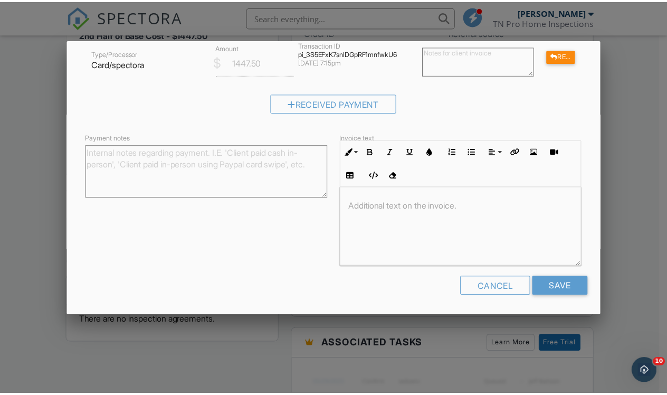
scroll to position [0, 0]
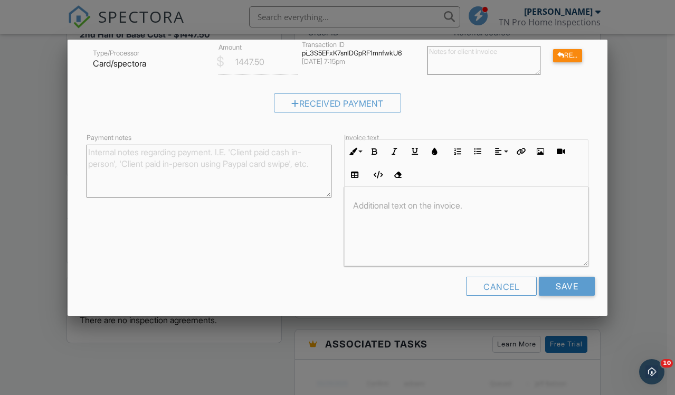
drag, startPoint x: 180, startPoint y: 378, endPoint x: 211, endPoint y: 355, distance: 38.1
click at [211, 355] on div at bounding box center [337, 193] width 675 height 493
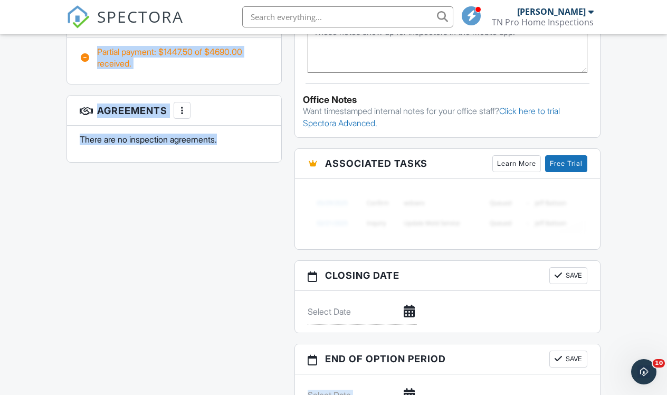
drag, startPoint x: 99, startPoint y: 232, endPoint x: 236, endPoint y: 377, distance: 200.0
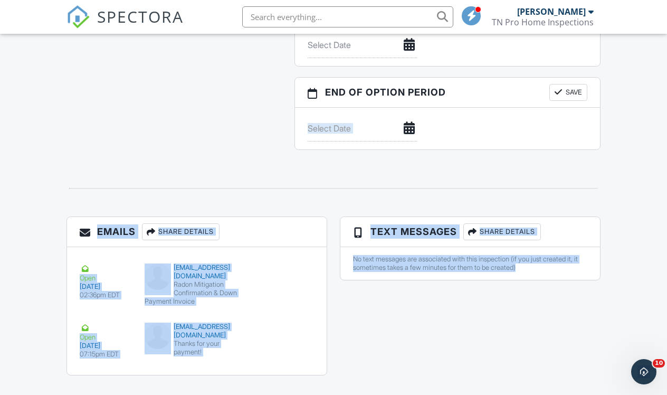
drag, startPoint x: 236, startPoint y: 377, endPoint x: 675, endPoint y: 423, distance: 441.9
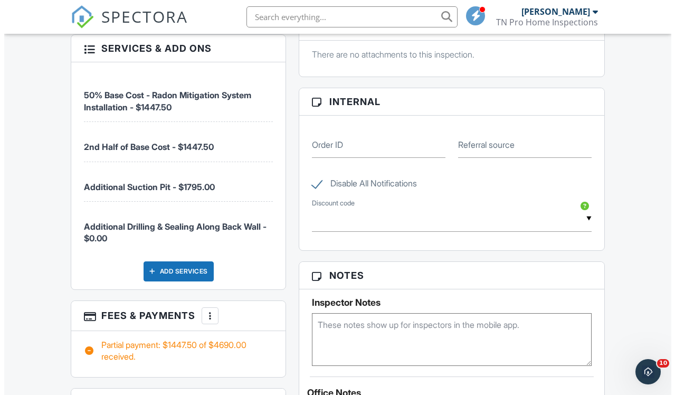
scroll to position [618, 0]
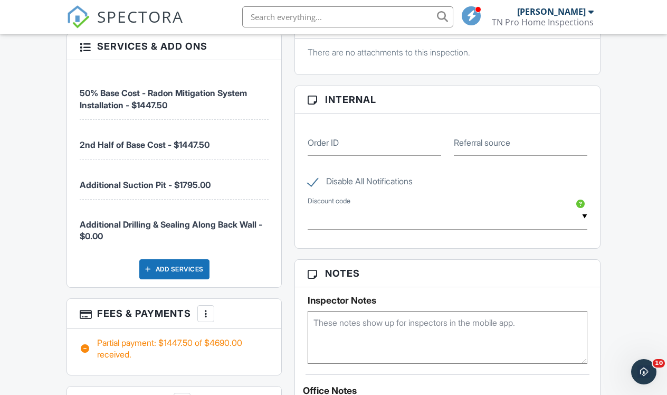
click at [176, 270] on div "Add Services" at bounding box center [174, 269] width 70 height 20
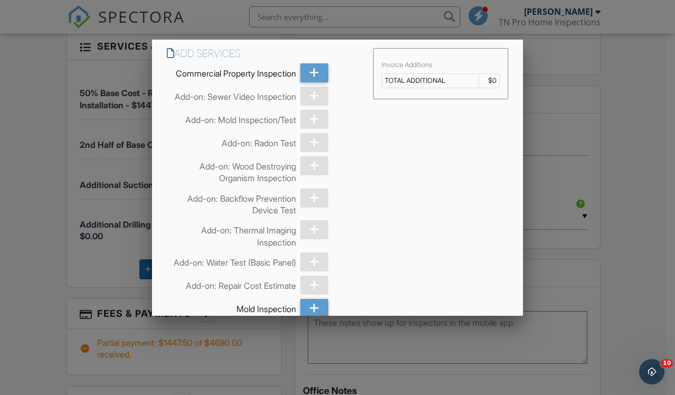
click at [93, 275] on div at bounding box center [337, 193] width 675 height 493
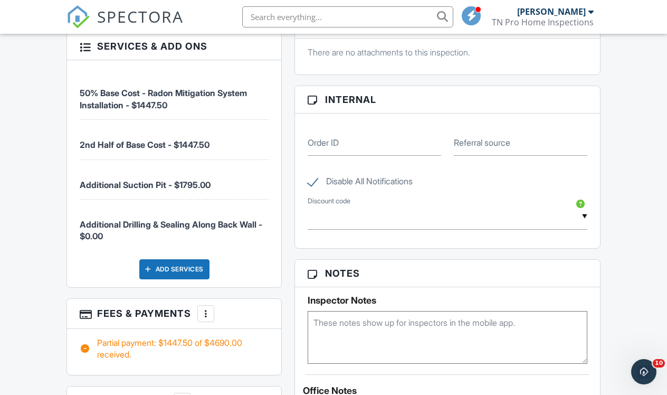
click at [207, 313] on div at bounding box center [205, 313] width 11 height 11
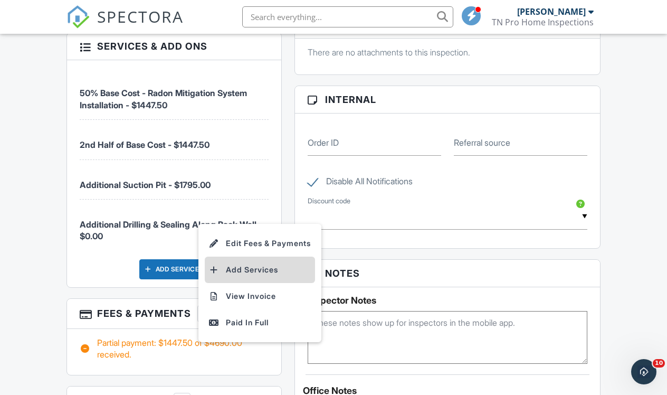
click at [240, 266] on li "Add Services" at bounding box center [260, 269] width 110 height 26
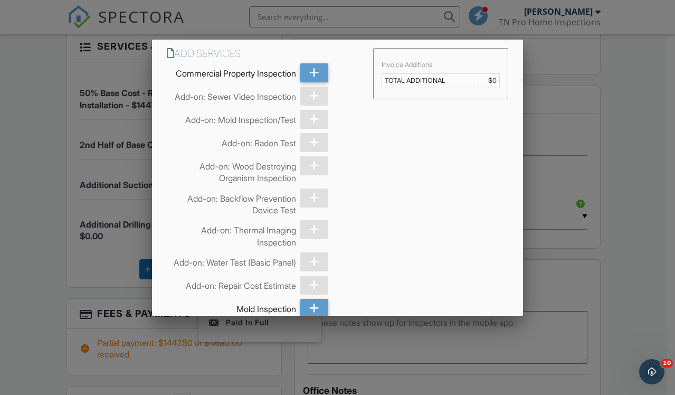
click at [91, 265] on div at bounding box center [337, 193] width 675 height 493
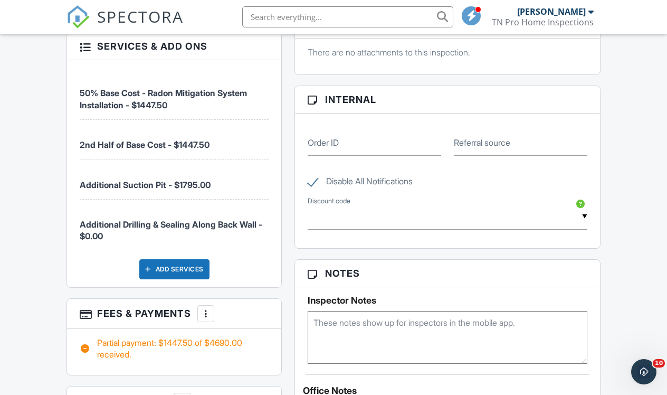
click at [209, 316] on div at bounding box center [205, 313] width 11 height 11
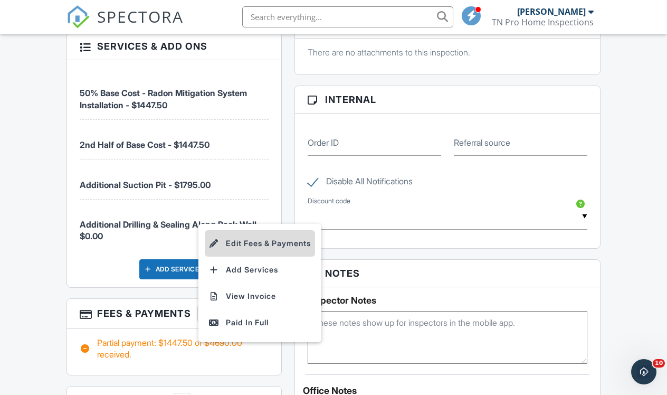
click at [250, 242] on li "Edit Fees & Payments" at bounding box center [260, 243] width 110 height 26
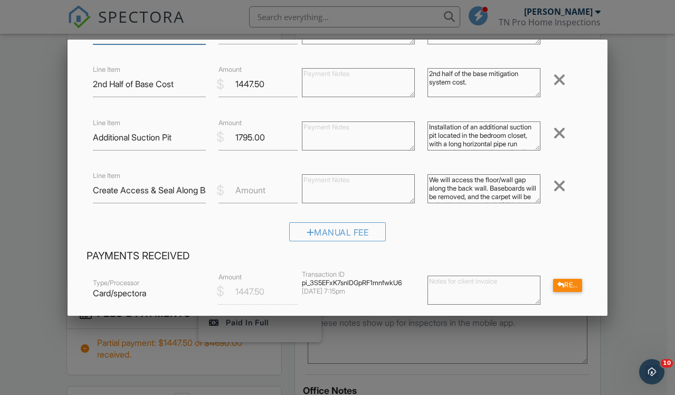
scroll to position [106, 0]
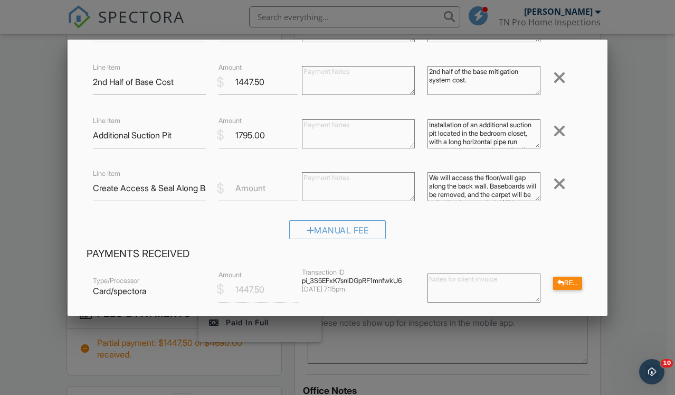
click at [447, 179] on textarea "We will access the floor/wall gap along the back wall. Baseboards will be remov…" at bounding box center [483, 186] width 113 height 29
type textarea "We will create access to the floor/wall gap along the back wall. Baseboards wil…"
click at [123, 188] on input "Create Access & Seal Along Back Wall" at bounding box center [149, 188] width 113 height 26
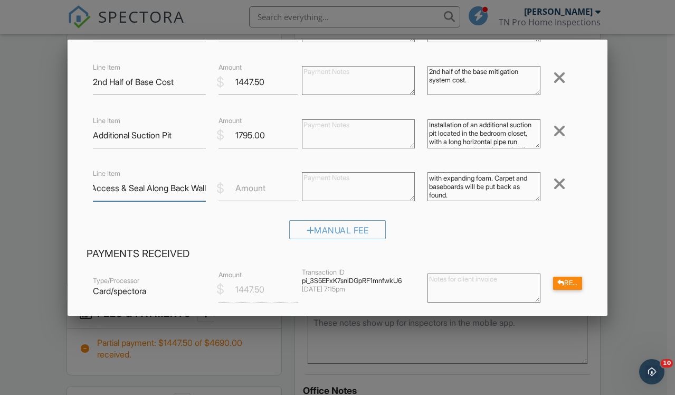
type input "Access & Seal Along Back Wall"
click at [125, 215] on div "Inspection Fees Line Item 50% Base Cost - Radon Mitigation System Installation …" at bounding box center [337, 117] width 514 height 260
click at [236, 187] on label "Amount" at bounding box center [250, 188] width 30 height 12
click at [236, 187] on input "Amount" at bounding box center [258, 188] width 80 height 26
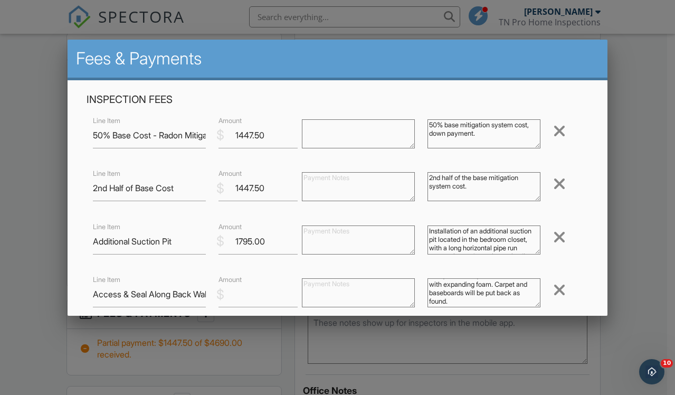
click at [567, 57] on h2 "Fees & Payments" at bounding box center [337, 58] width 523 height 21
click at [580, 56] on h2 "Fees & Payments" at bounding box center [337, 58] width 523 height 21
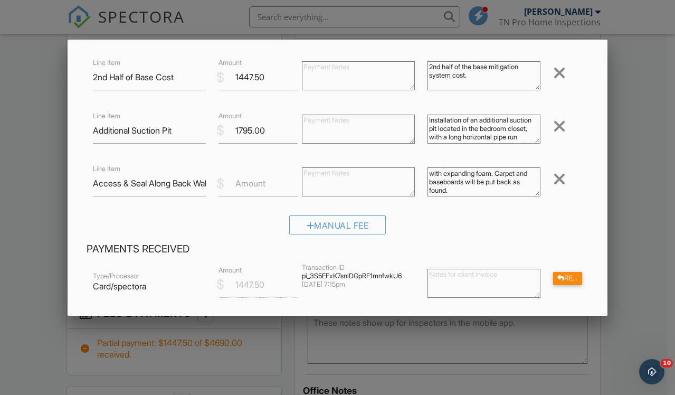
scroll to position [127, 0]
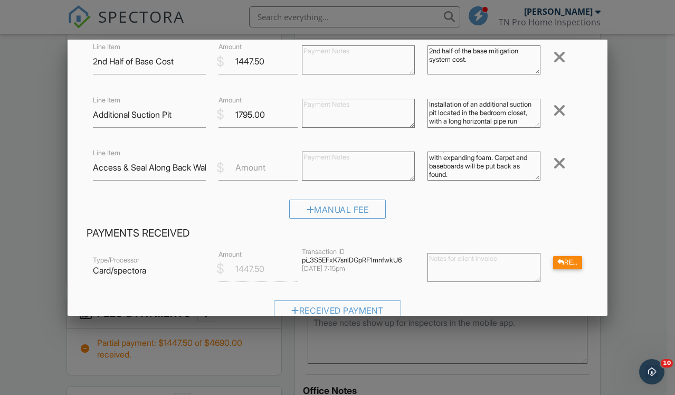
click at [235, 170] on label "Amount" at bounding box center [250, 167] width 30 height 12
click at [233, 170] on input "Amount" at bounding box center [258, 168] width 80 height 26
type input "395"
click at [254, 196] on div "Inspection Fees Line Item 50% Base Cost - Radon Mitigation System Installation …" at bounding box center [337, 96] width 514 height 260
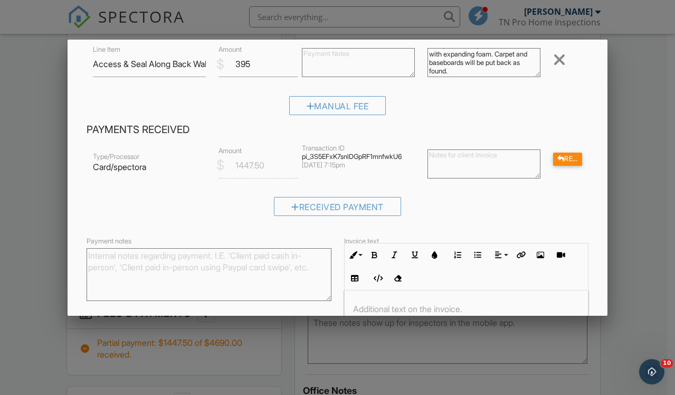
scroll to position [335, 0]
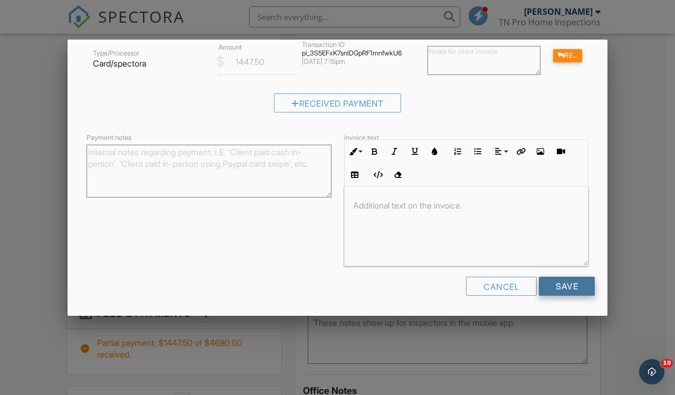
click at [560, 294] on input "Save" at bounding box center [567, 285] width 56 height 19
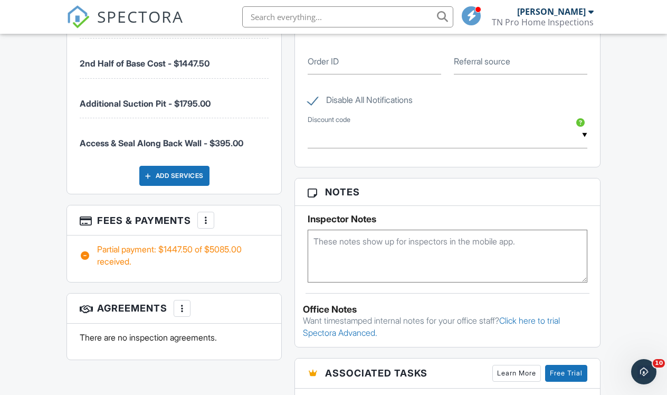
scroll to position [699, 0]
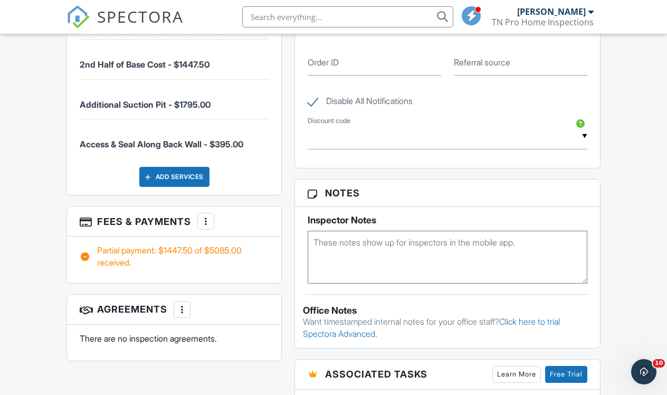
click at [34, 154] on div "Dashboard Templates Contacts Metrics Automations Advanced Settings Support Cent…" at bounding box center [333, 112] width 667 height 1555
click at [209, 218] on div at bounding box center [205, 221] width 11 height 11
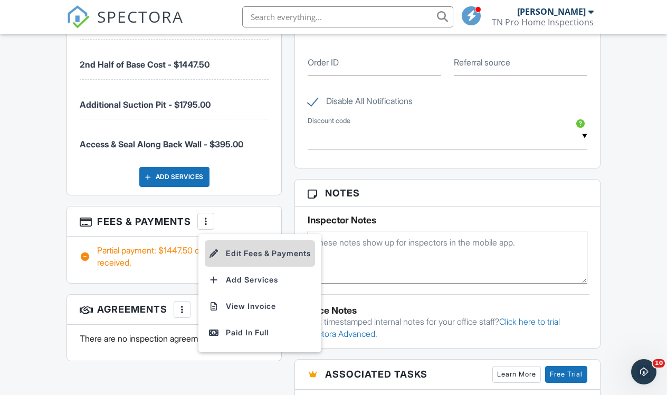
click at [231, 253] on li "Edit Fees & Payments" at bounding box center [260, 253] width 110 height 26
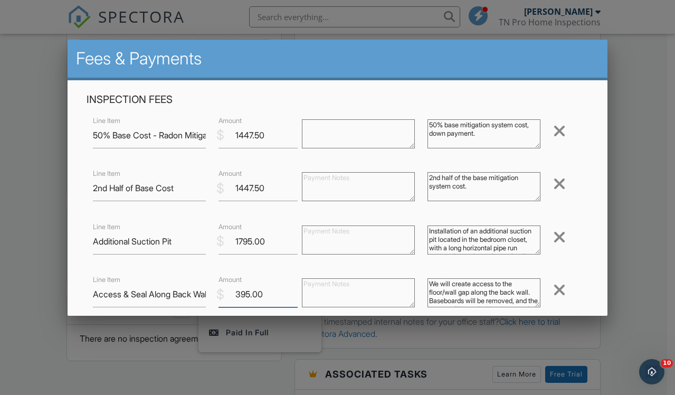
click at [237, 295] on input "395.00" at bounding box center [258, 294] width 80 height 26
click at [261, 295] on input "295.00" at bounding box center [258, 294] width 80 height 26
type input "295.00"
click at [343, 289] on textarea at bounding box center [358, 292] width 113 height 29
click at [356, 293] on textarea at bounding box center [358, 292] width 113 height 29
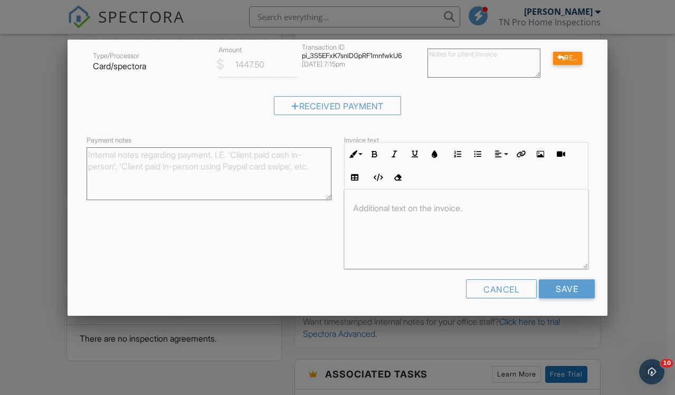
scroll to position [335, 0]
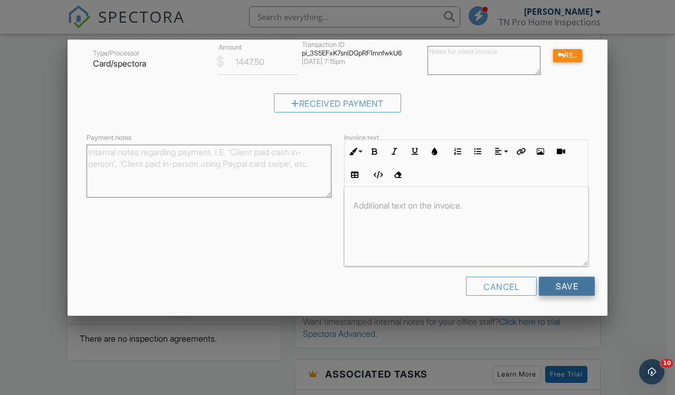
click at [572, 281] on input "Save" at bounding box center [567, 285] width 56 height 19
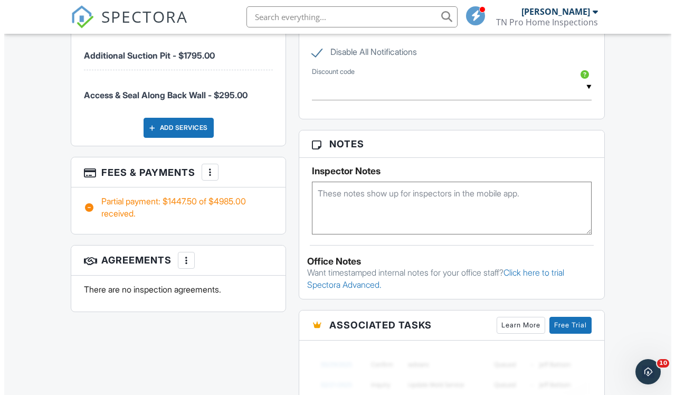
scroll to position [753, 0]
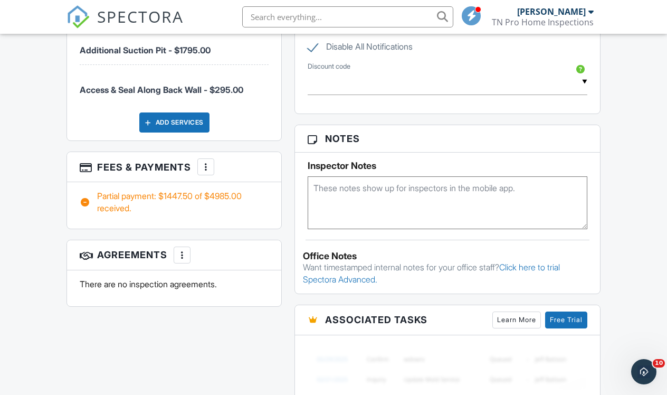
click at [208, 166] on div at bounding box center [205, 166] width 11 height 11
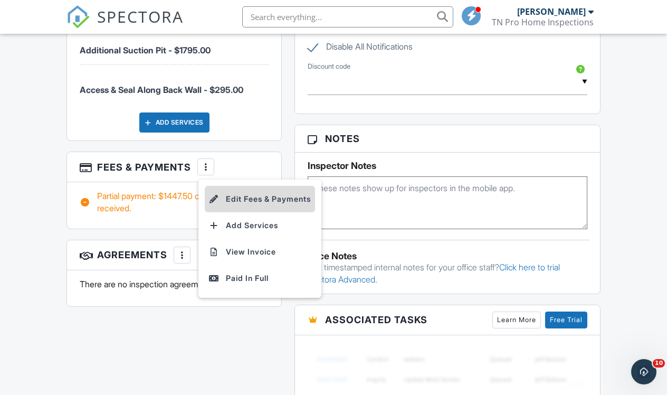
click at [248, 197] on li "Edit Fees & Payments" at bounding box center [260, 199] width 110 height 26
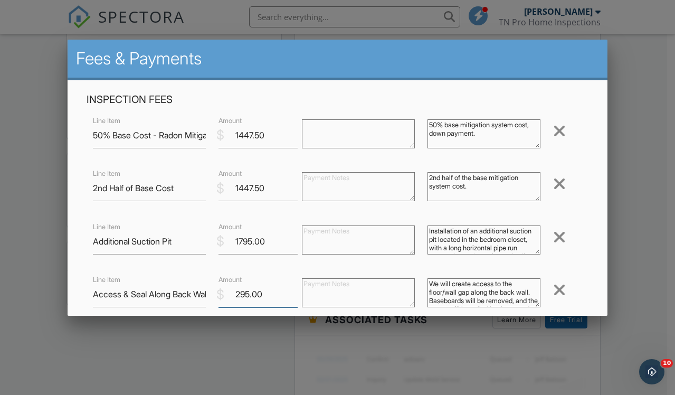
click at [237, 294] on input "295.00" at bounding box center [258, 294] width 80 height 26
type input "395.00"
click at [585, 239] on div "Inspection Fees Line Item 50% Base Cost - Radon Mitigation System Installation …" at bounding box center [337, 223] width 514 height 260
click at [579, 237] on div "Remove" at bounding box center [568, 236] width 42 height 17
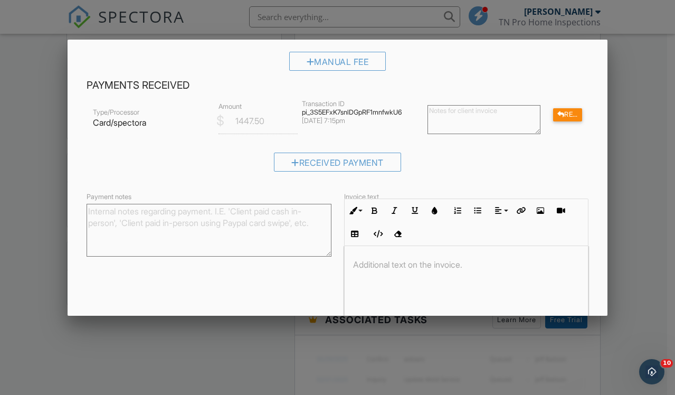
scroll to position [335, 0]
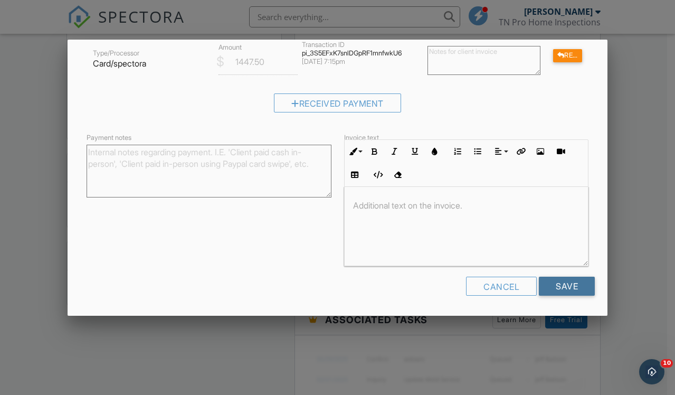
click at [576, 283] on input "Save" at bounding box center [567, 285] width 56 height 19
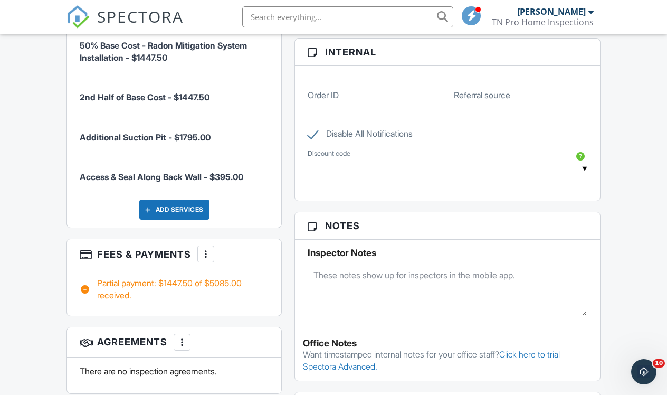
scroll to position [664, 0]
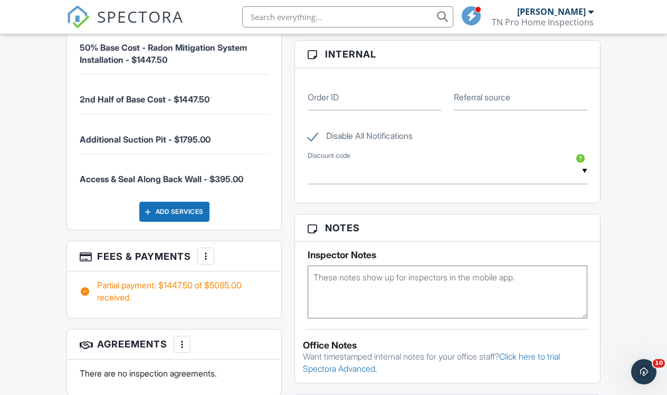
click at [34, 185] on div "Dashboard Templates Contacts Metrics Automations Advanced Settings Support Cent…" at bounding box center [333, 147] width 667 height 1555
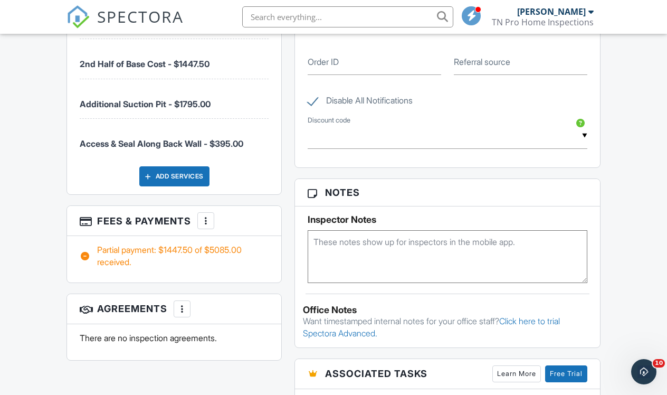
scroll to position [706, 0]
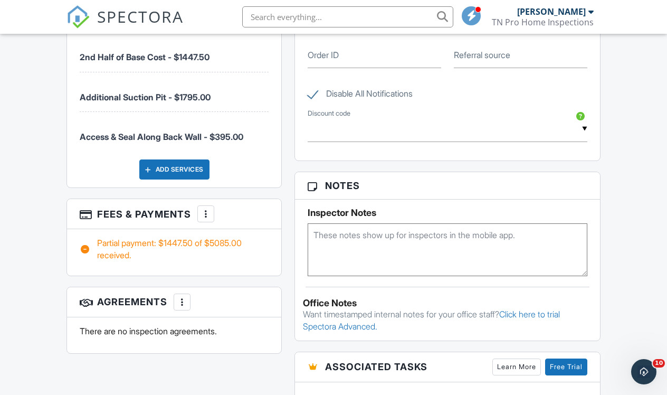
click at [213, 212] on div "More" at bounding box center [205, 213] width 17 height 17
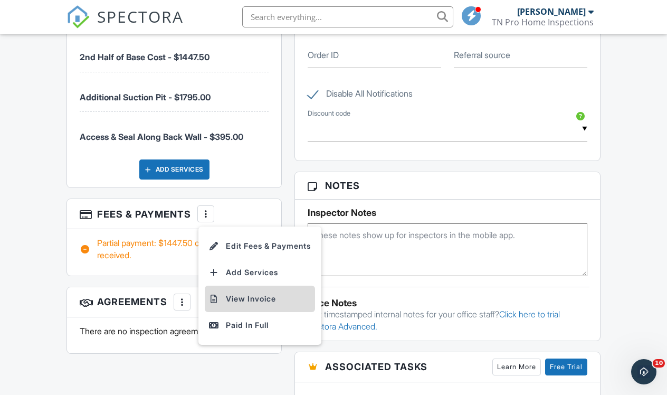
click at [249, 297] on li "View Invoice" at bounding box center [260, 298] width 110 height 26
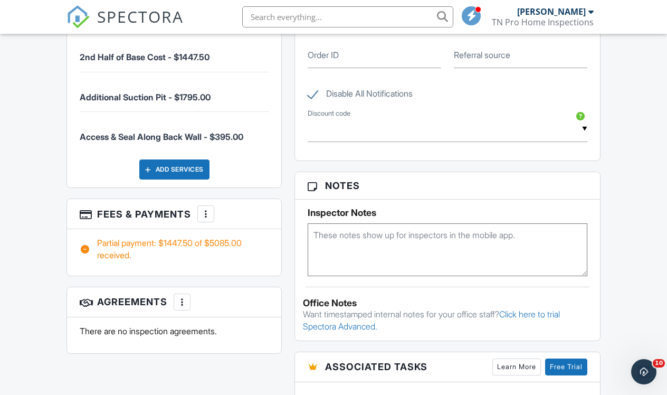
click at [75, 17] on img at bounding box center [77, 16] width 23 height 23
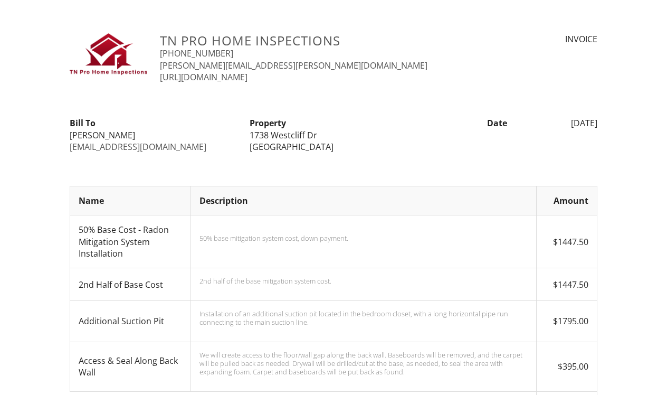
click at [22, 120] on div "TN Pro Home Inspections [PHONE_NUMBER] [PERSON_NAME][EMAIL_ADDRESS][PERSON_NAME…" at bounding box center [333, 290] width 667 height 514
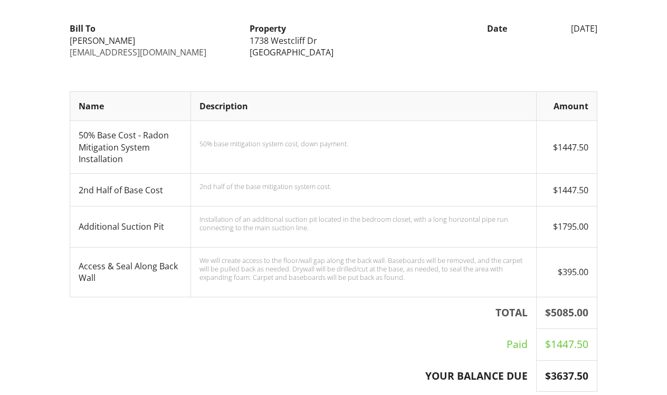
scroll to position [163, 0]
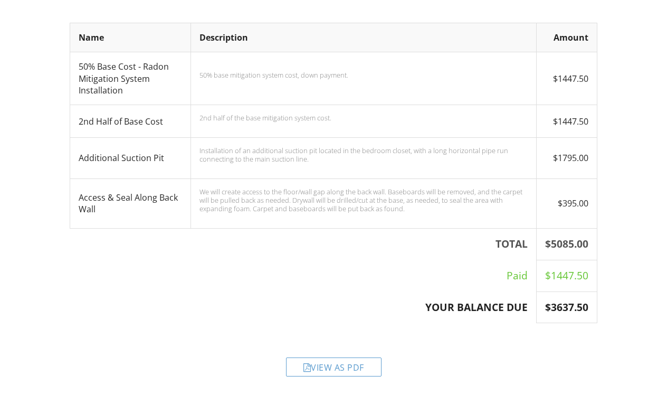
click at [570, 339] on div "View as PDF" at bounding box center [333, 358] width 540 height 51
click at [565, 346] on div "View as PDF" at bounding box center [333, 358] width 540 height 51
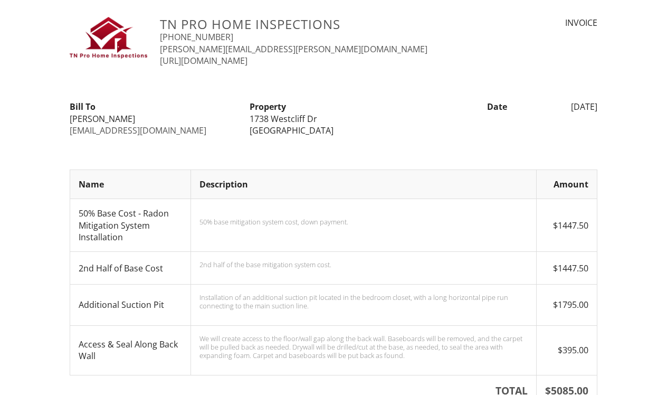
scroll to position [0, 0]
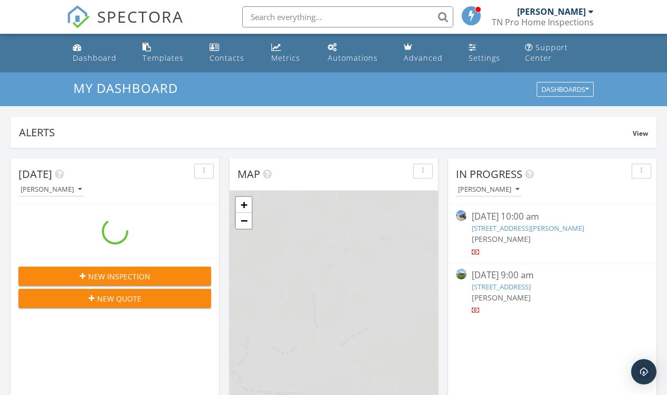
scroll to position [977, 683]
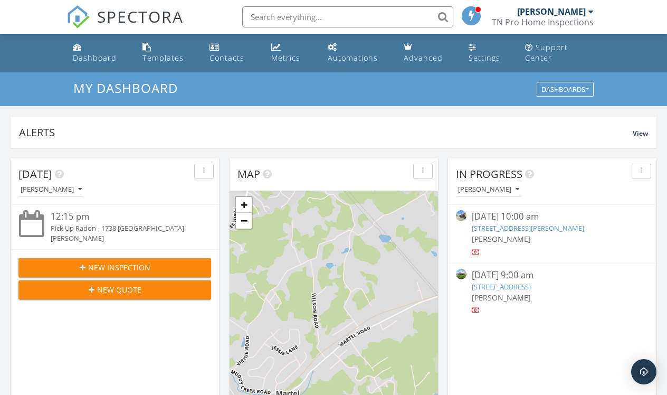
click at [39, 13] on nav "SPECTORA [PERSON_NAME] TN Pro Home Inspections Role: Inspector Change Role Dash…" at bounding box center [333, 17] width 667 height 34
click at [80, 14] on img at bounding box center [77, 16] width 23 height 23
click at [75, 5] on div "SPECTORA" at bounding box center [124, 17] width 117 height 34
click at [76, 8] on img at bounding box center [77, 16] width 23 height 23
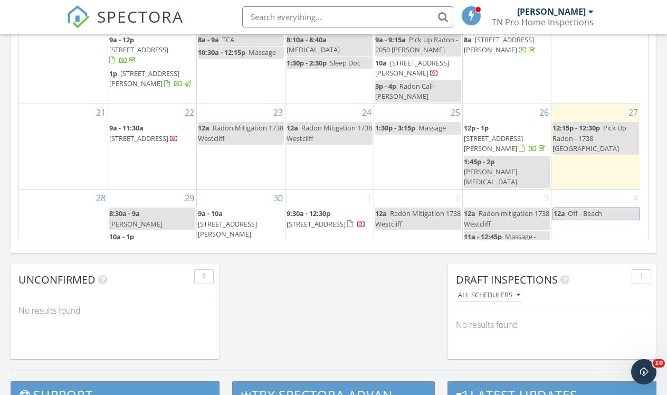
scroll to position [18, 0]
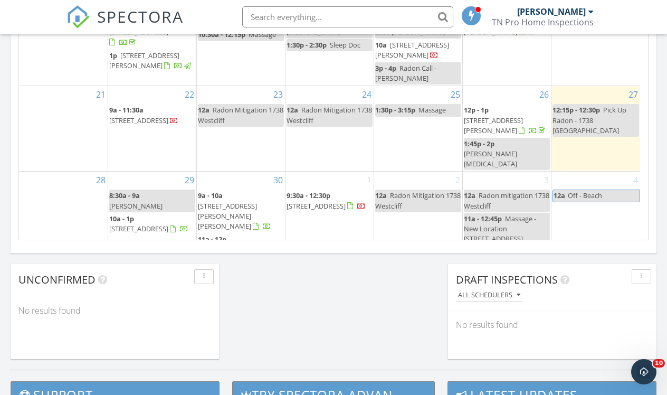
click at [240, 244] on span "[STREET_ADDRESS]" at bounding box center [227, 248] width 59 height 9
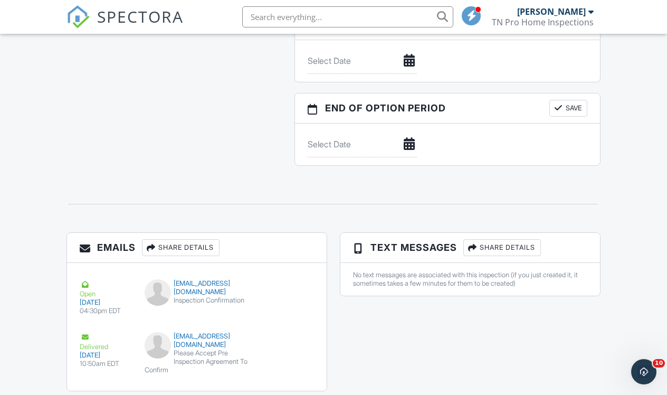
scroll to position [1027, 0]
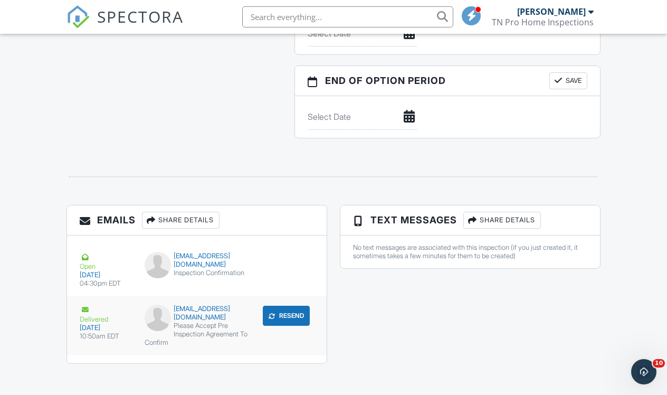
click at [85, 329] on div "[DATE]" at bounding box center [106, 327] width 52 height 8
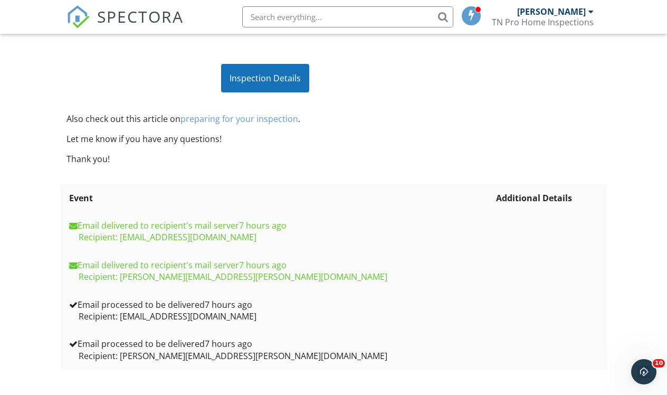
scroll to position [217, 0]
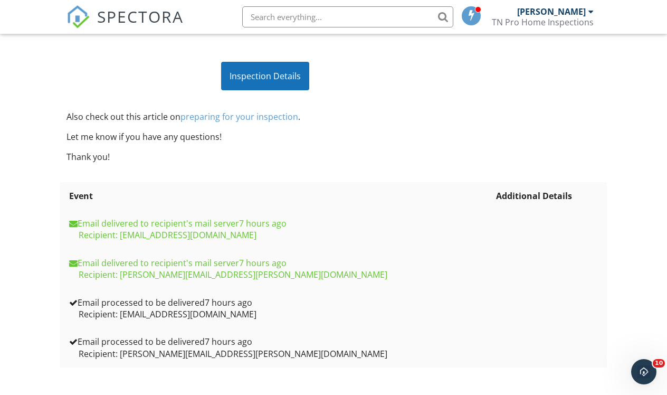
click at [77, 20] on img at bounding box center [77, 16] width 23 height 23
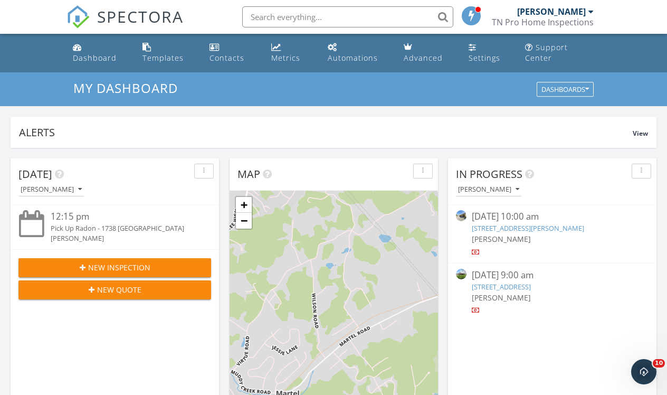
click at [74, 23] on img at bounding box center [77, 16] width 23 height 23
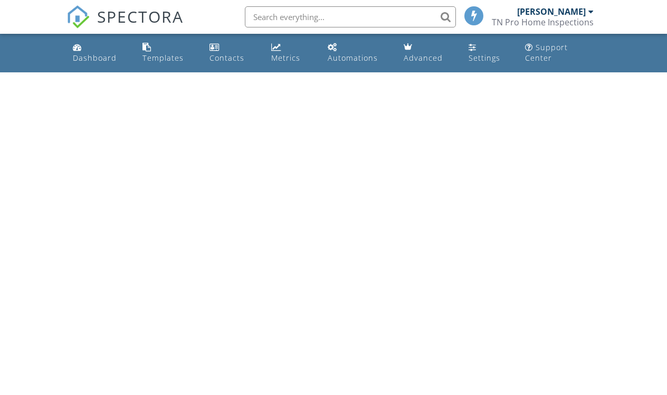
click at [74, 23] on img at bounding box center [77, 16] width 23 height 23
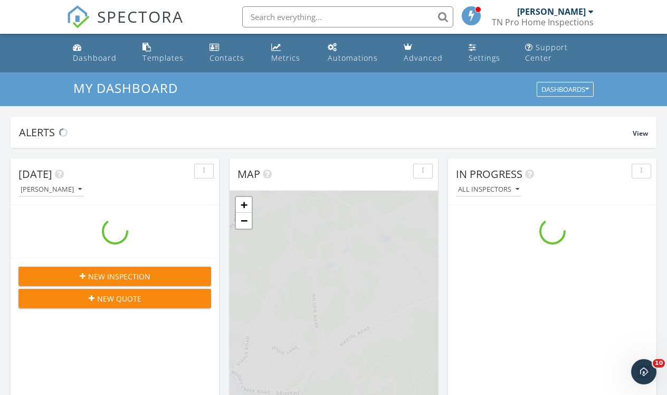
scroll to position [977, 683]
